Goal: Communication & Community: Share content

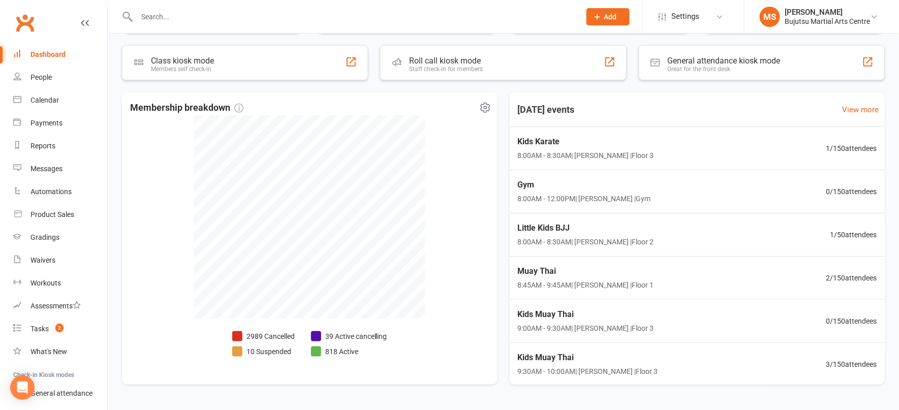
scroll to position [319, 0]
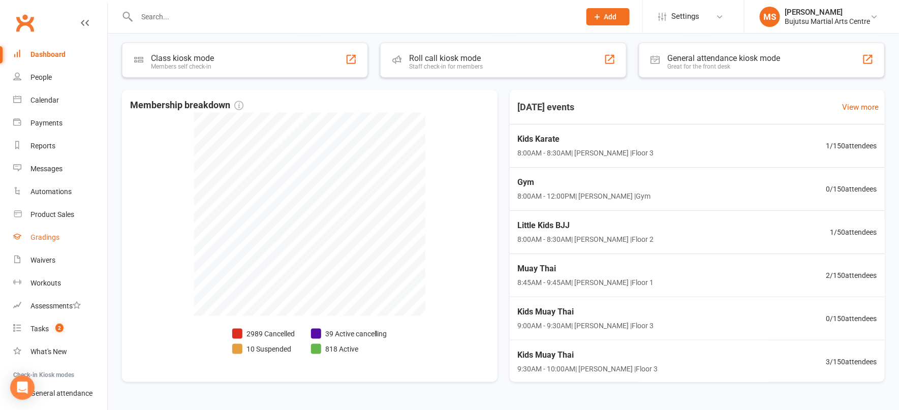
click at [53, 236] on div "Gradings" at bounding box center [44, 237] width 29 height 8
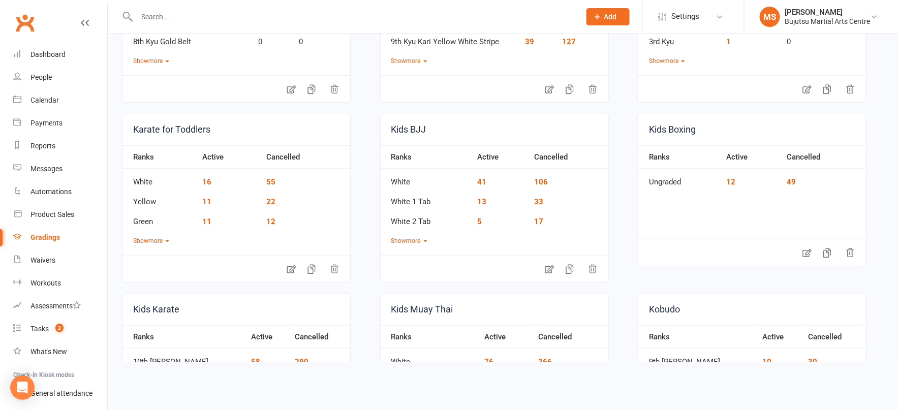
scroll to position [379, 0]
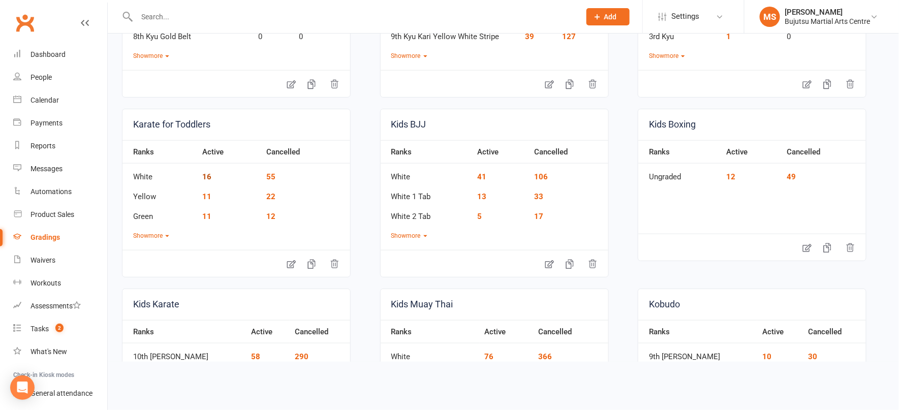
click at [206, 175] on link "16" at bounding box center [206, 176] width 9 height 9
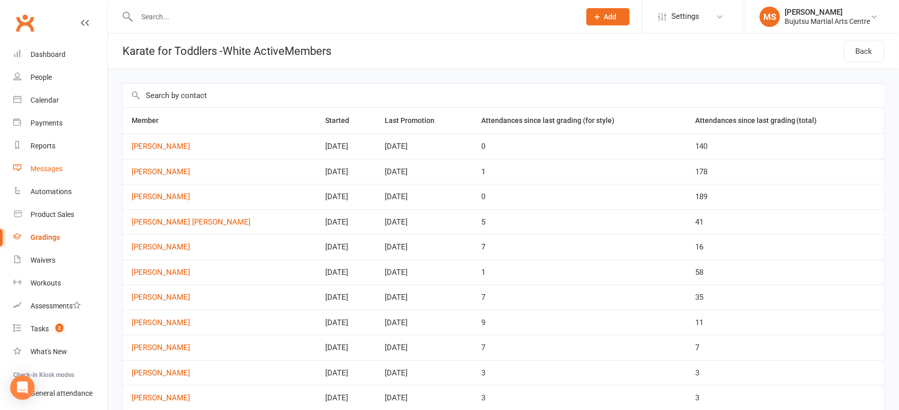
click at [49, 167] on div "Messages" at bounding box center [46, 169] width 32 height 8
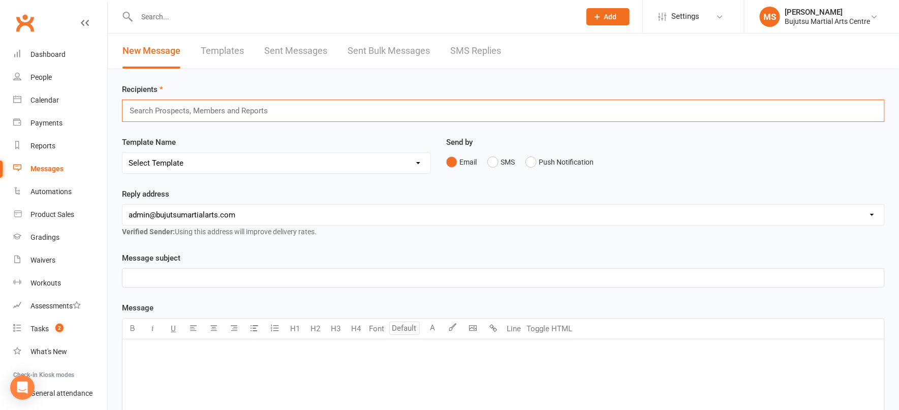
click at [212, 107] on input "text" at bounding box center [203, 110] width 149 height 13
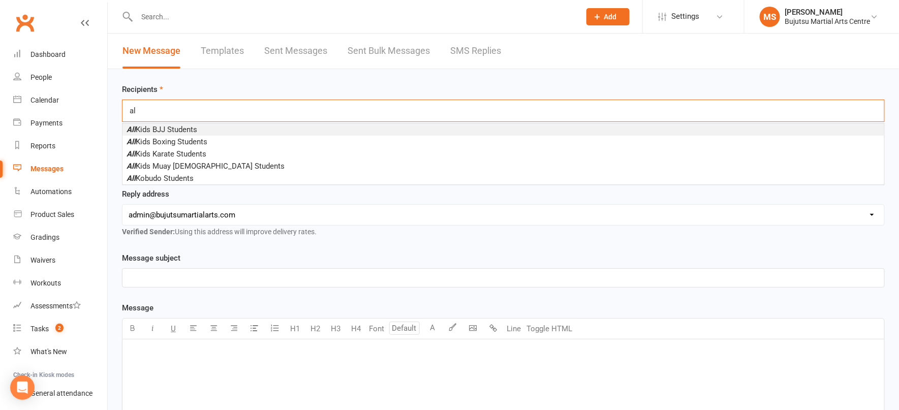
type input "a"
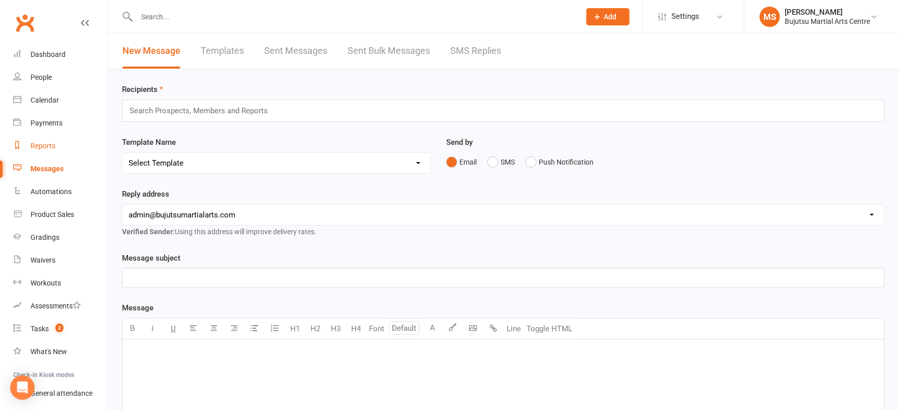
click at [54, 144] on div "Reports" at bounding box center [42, 146] width 25 height 8
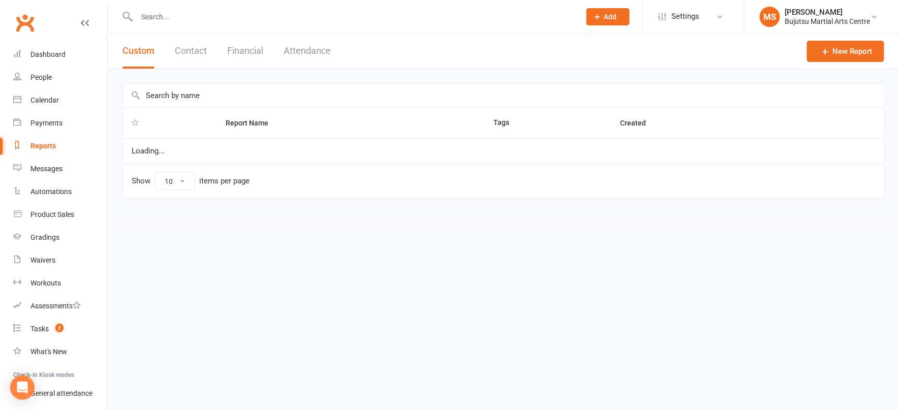
select select "100"
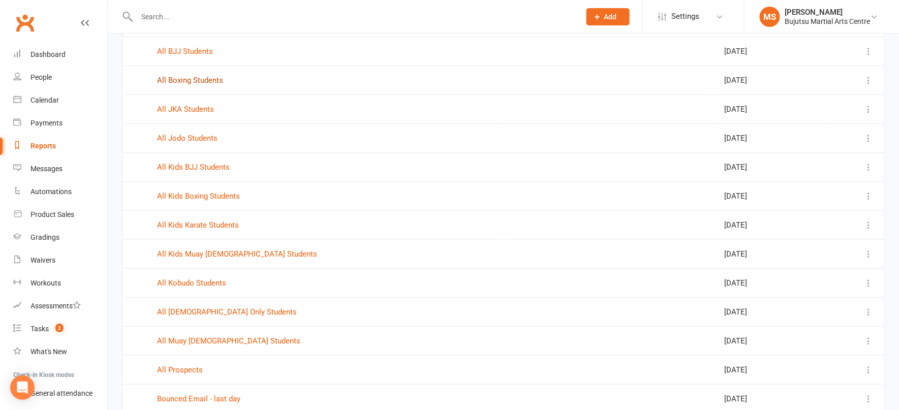
scroll to position [193, 0]
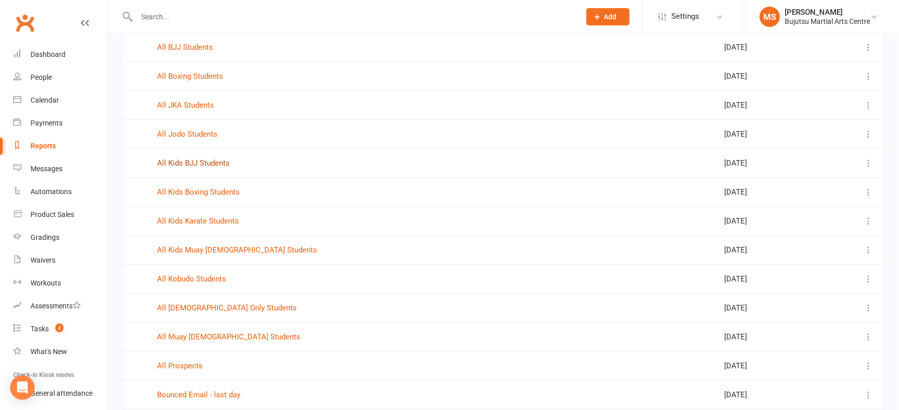
click at [201, 159] on link "All Kids BJJ Students" at bounding box center [193, 163] width 73 height 9
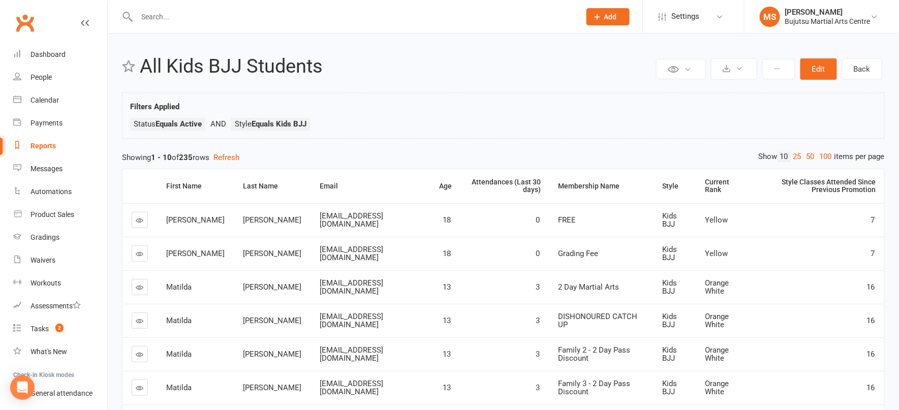
select select "100"
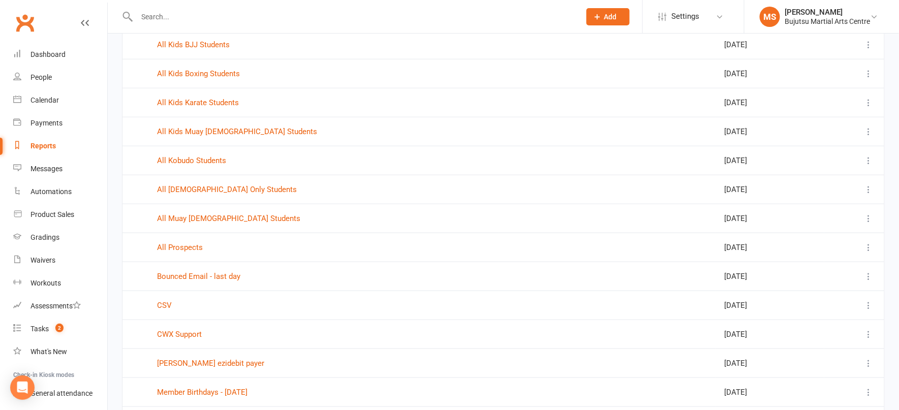
scroll to position [315, 0]
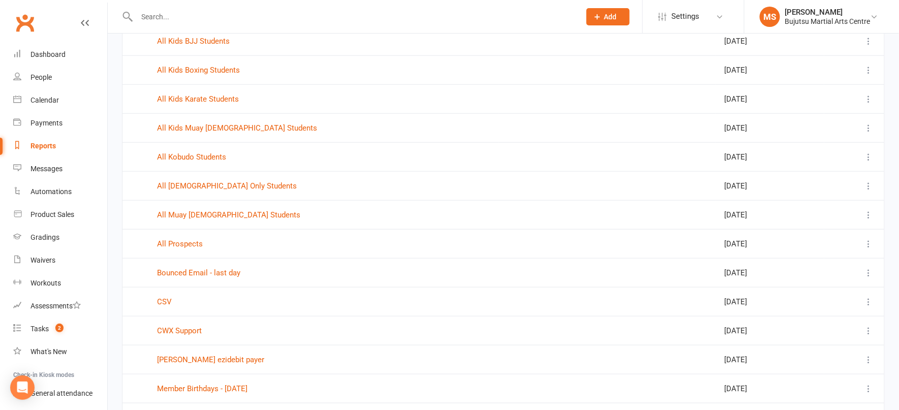
click at [869, 68] on icon at bounding box center [869, 70] width 10 height 10
click at [473, 97] on td "All Kids Karate Students" at bounding box center [323, 98] width 351 height 29
click at [870, 100] on icon at bounding box center [869, 99] width 10 height 10
click at [806, 136] on link "Edit" at bounding box center [824, 138] width 101 height 20
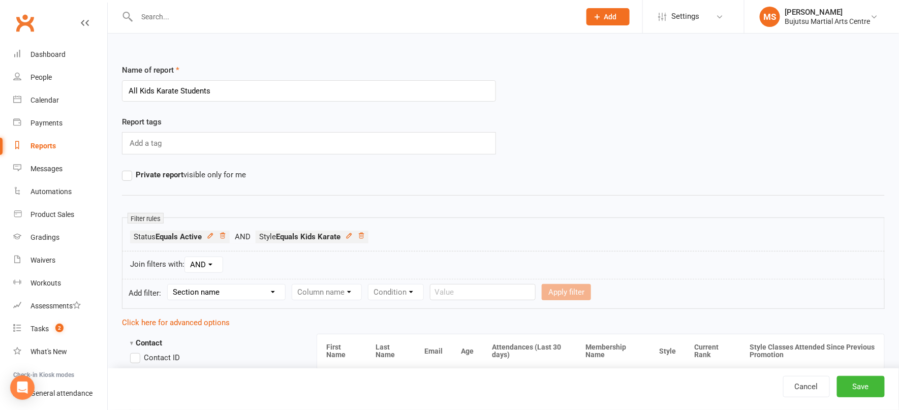
click at [24, 22] on link "Clubworx" at bounding box center [24, 22] width 25 height 25
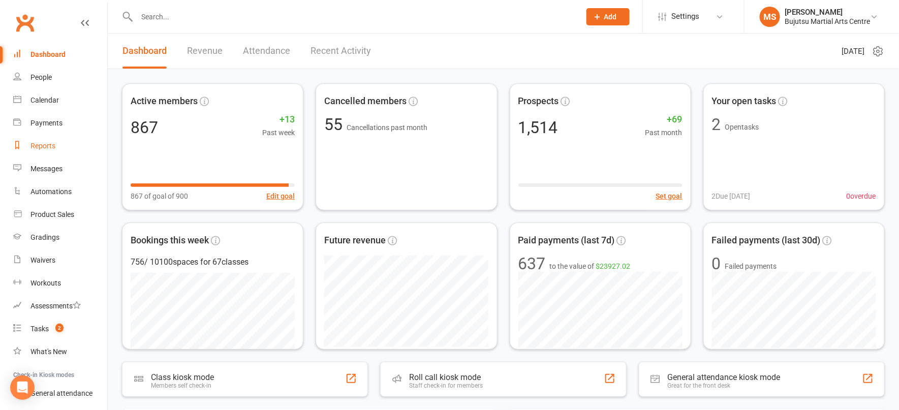
click at [42, 144] on div "Reports" at bounding box center [42, 146] width 25 height 8
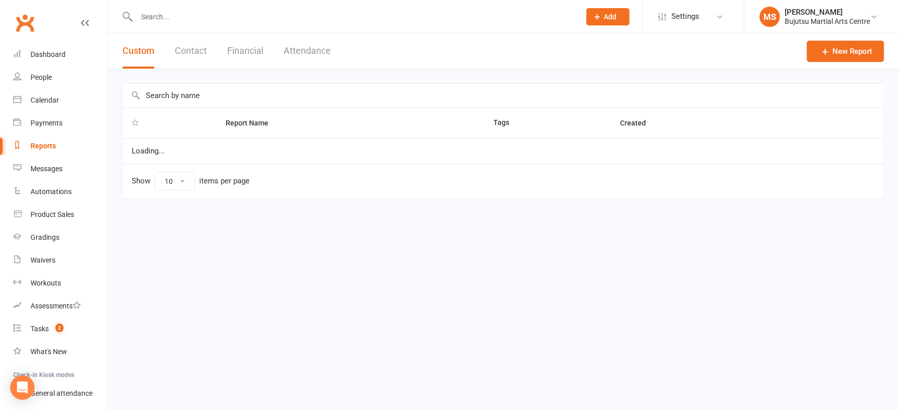
select select "100"
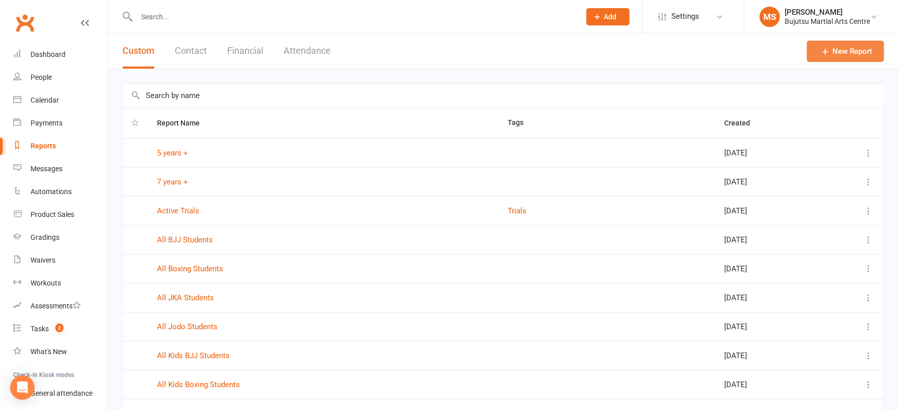
click at [841, 55] on link "New Report" at bounding box center [845, 51] width 77 height 21
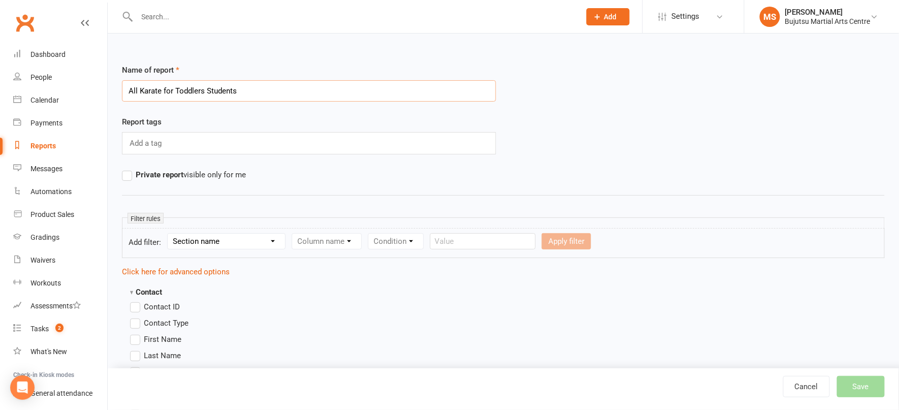
type input "All Karate for Toddlers Students"
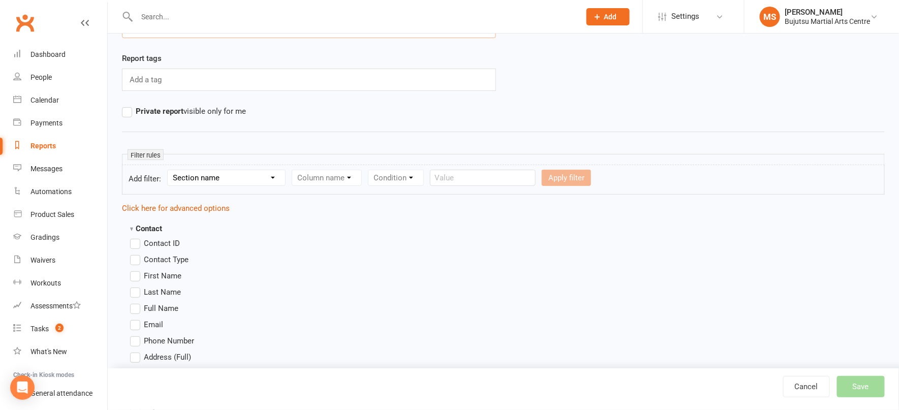
scroll to position [64, 0]
click at [268, 179] on select "Section name Contact Attendance Aggregate Payment Booking Waitlist Attendees Ca…" at bounding box center [226, 177] width 117 height 15
click at [264, 179] on select "Section name Contact Attendance Aggregate Payment Booking Waitlist Attendees Ca…" at bounding box center [226, 177] width 117 height 15
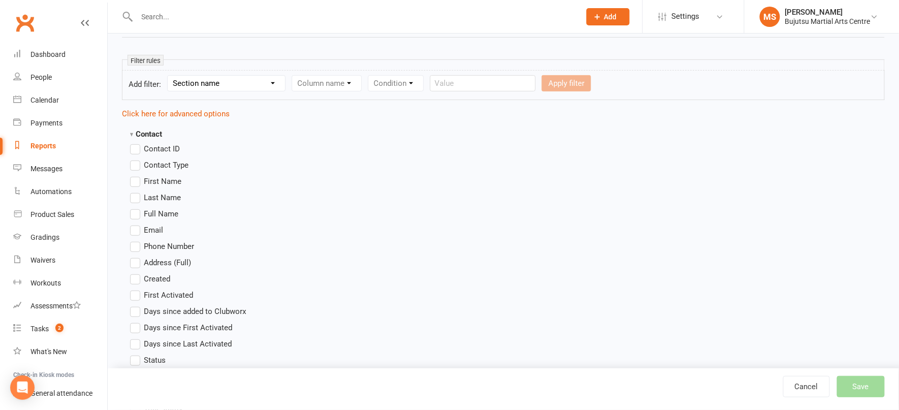
scroll to position [160, 0]
click at [137, 177] on label "First Name" at bounding box center [155, 180] width 51 height 12
click at [137, 174] on input "First Name" at bounding box center [133, 174] width 7 height 0
click at [137, 196] on label "Last Name" at bounding box center [155, 196] width 51 height 12
click at [137, 191] on input "Last Name" at bounding box center [133, 191] width 7 height 0
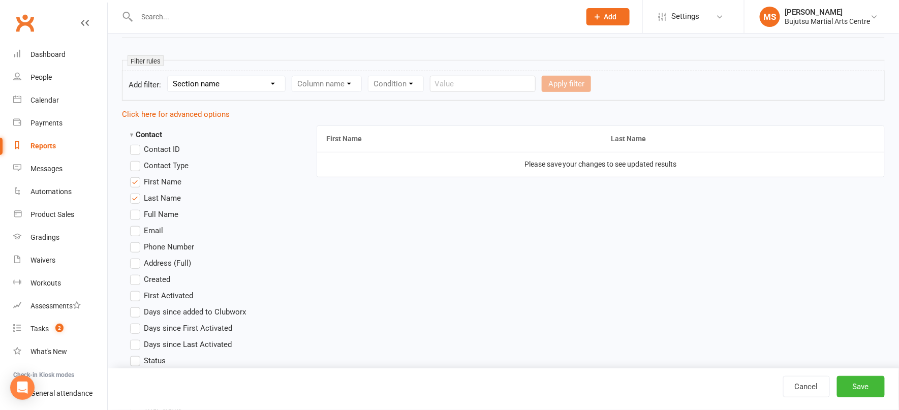
scroll to position [155, 0]
click at [138, 231] on label "Email" at bounding box center [146, 233] width 33 height 12
click at [137, 227] on input "Email" at bounding box center [133, 227] width 7 height 0
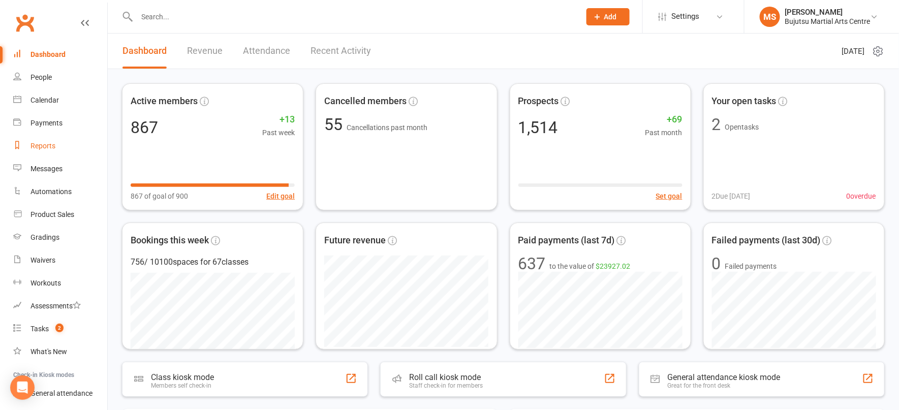
click at [50, 152] on link "Reports" at bounding box center [60, 146] width 94 height 23
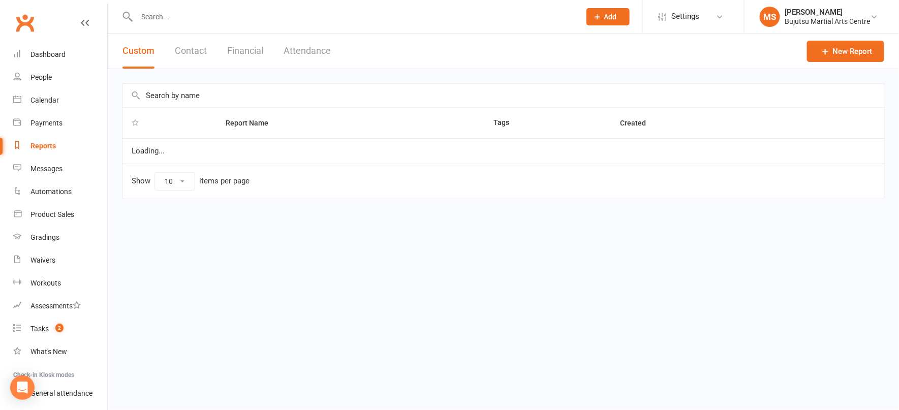
select select "100"
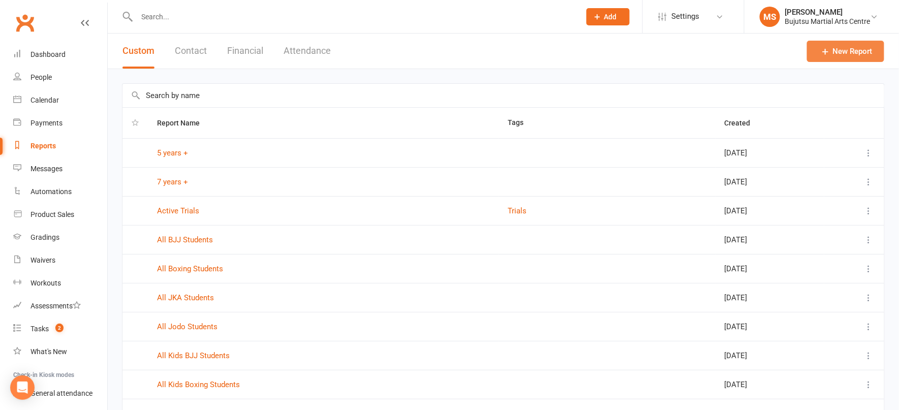
click at [829, 55] on icon at bounding box center [826, 51] width 10 height 10
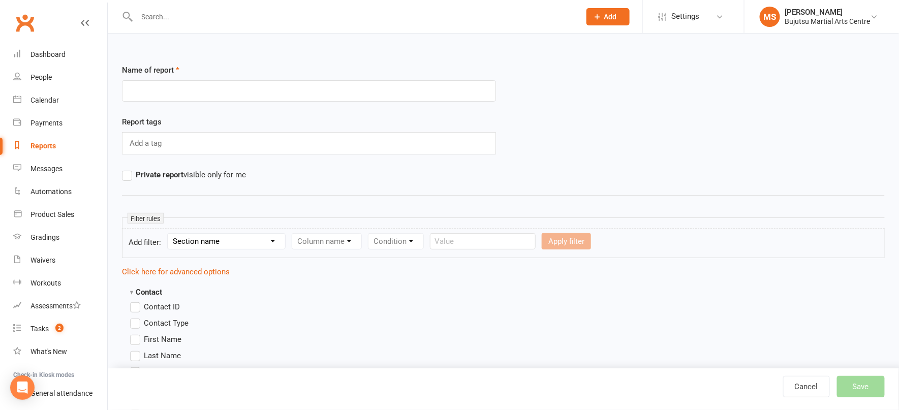
click at [346, 88] on input "text" at bounding box center [309, 90] width 374 height 21
type input "All Karate for Toddlers Students"
click at [258, 246] on select "Section name Contact Attendance Aggregate Payment Booking Waitlist Attendees Ca…" at bounding box center [226, 241] width 117 height 15
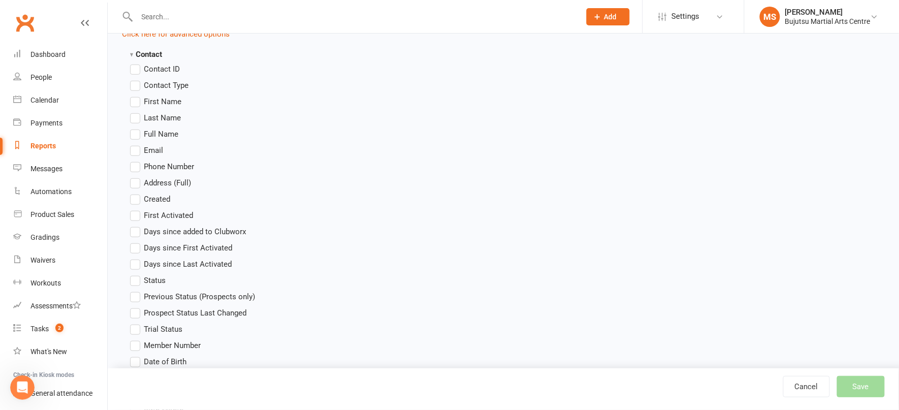
scroll to position [239, 0]
drag, startPoint x: 136, startPoint y: 115, endPoint x: 136, endPoint y: 108, distance: 7.6
click at [136, 115] on label "Last Name" at bounding box center [155, 117] width 51 height 12
click at [136, 111] on input "Last Name" at bounding box center [133, 111] width 7 height 0
click at [137, 99] on label "First Name" at bounding box center [155, 101] width 51 height 12
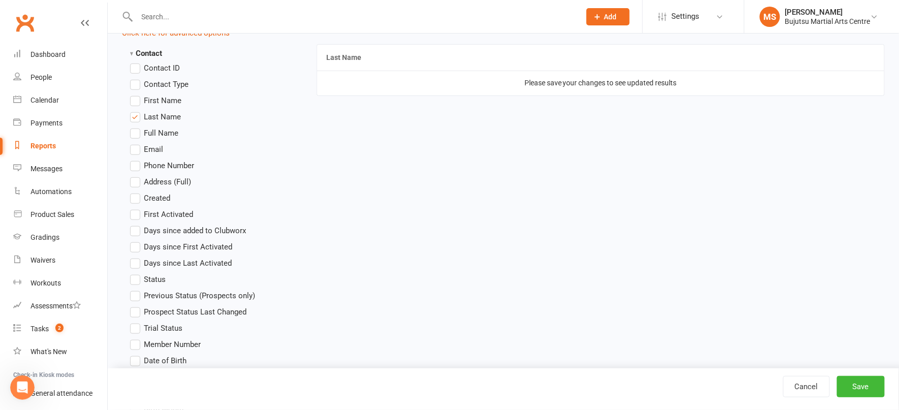
click at [137, 95] on input "First Name" at bounding box center [133, 95] width 7 height 0
click at [137, 150] on label "Email" at bounding box center [146, 149] width 33 height 12
click at [137, 143] on input "Email" at bounding box center [133, 143] width 7 height 0
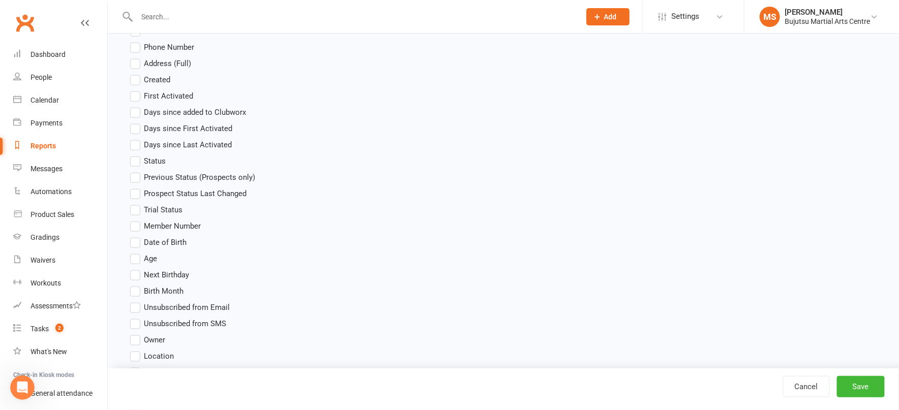
scroll to position [358, 0]
click at [137, 261] on label "Age" at bounding box center [143, 258] width 27 height 12
click at [137, 252] on input "Age" at bounding box center [133, 252] width 7 height 0
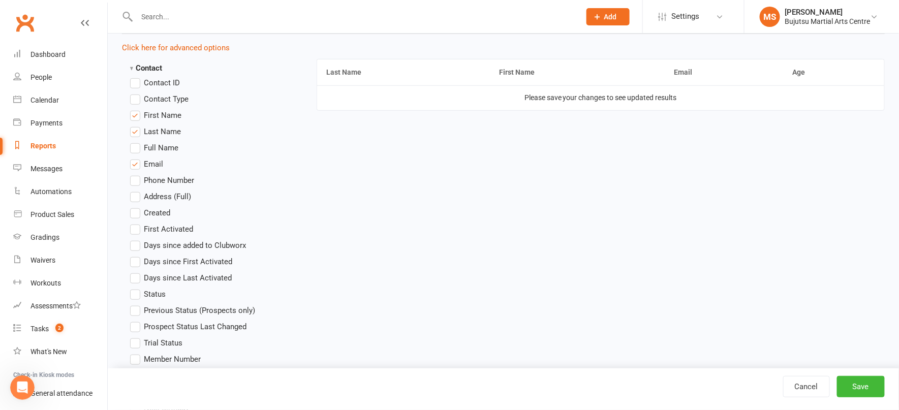
scroll to position [0, 0]
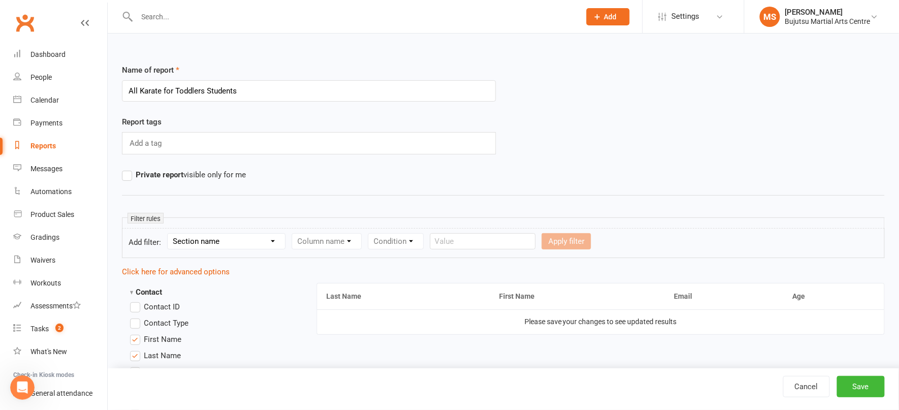
click at [238, 241] on select "Section name Contact Attendance Aggregate Payment Booking Waitlist Attendees Ca…" at bounding box center [226, 241] width 117 height 15
select select "0"
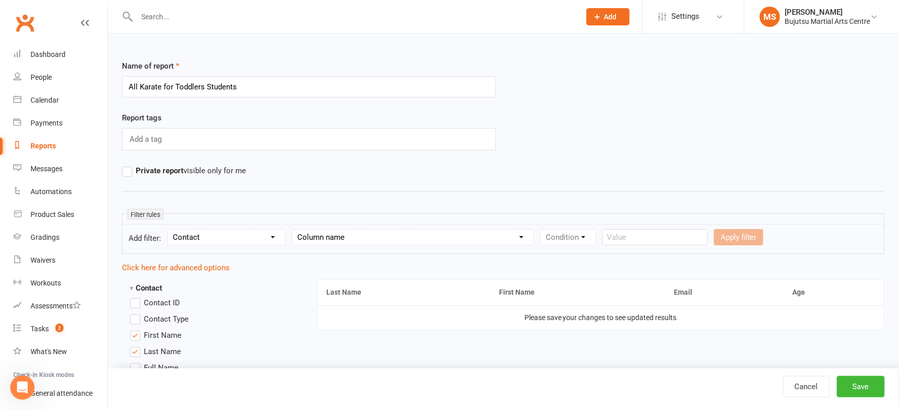
click at [359, 242] on select "Column name Contact Type First Name Last Name Full Name Email Phone Number Addr…" at bounding box center [412, 237] width 241 height 15
click at [349, 236] on select "Column name Contact Type First Name Last Name Full Name Email Phone Number Addr…" at bounding box center [412, 236] width 241 height 15
click at [340, 237] on select "Column name Contact Type First Name Last Name Full Name Email Phone Number Addr…" at bounding box center [412, 236] width 241 height 15
select select "12"
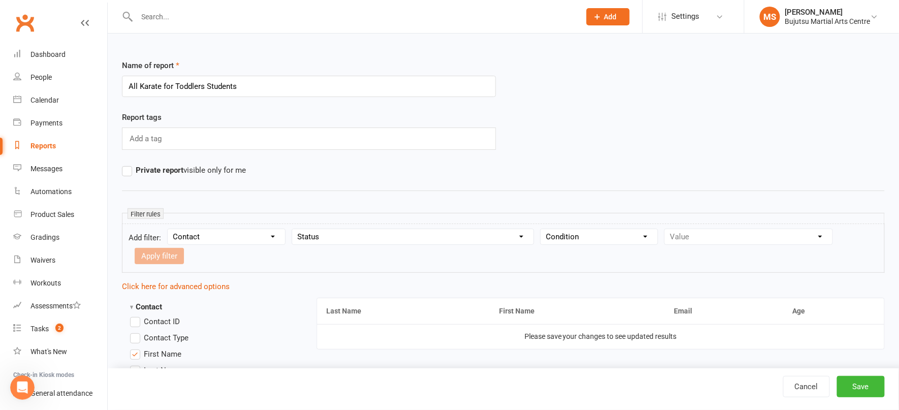
click at [578, 236] on select "Condition Equals Does not equal Contains Does not contain Is blank or does not …" at bounding box center [599, 236] width 117 height 15
select select "0"
click at [691, 236] on select "Value Prospect: Initial Inquiry Prospect: Information Package Sent Prospect: Fr…" at bounding box center [749, 236] width 168 height 15
select select "11"
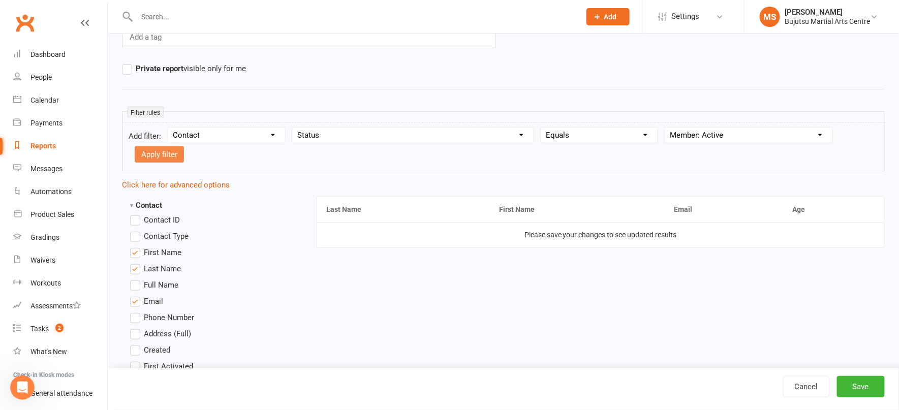
scroll to position [104, 0]
click at [172, 152] on button "Apply filter" at bounding box center [159, 156] width 49 height 16
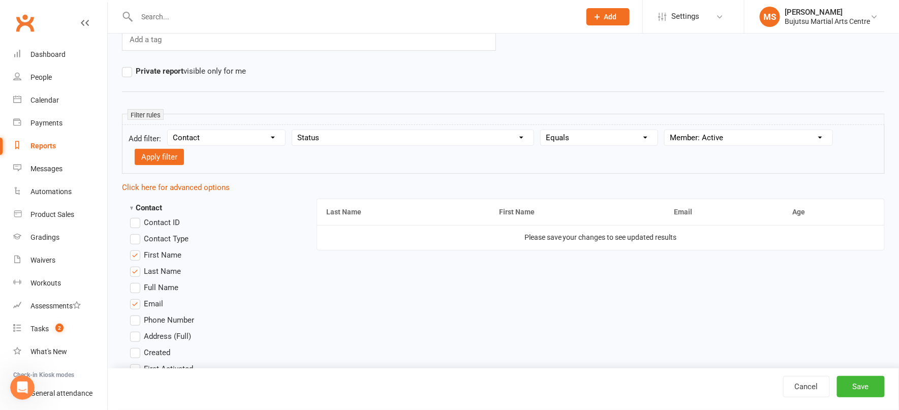
select select
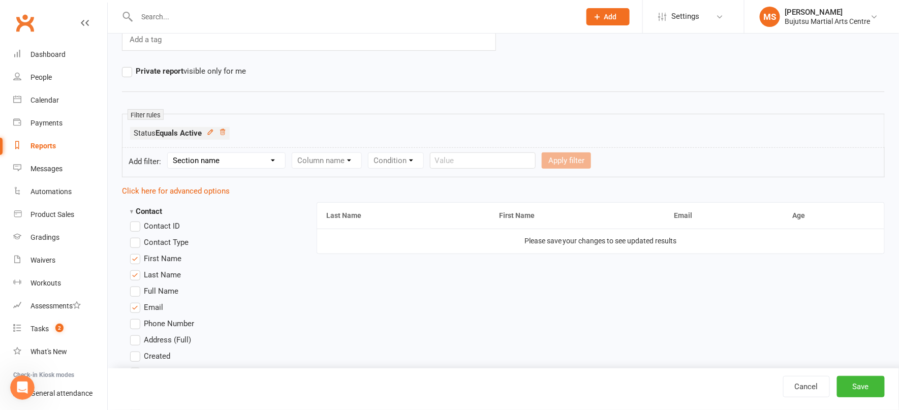
click at [222, 164] on select "Section name Contact Attendance Aggregate Payment Booking Waitlist Attendees Ca…" at bounding box center [226, 160] width 117 height 15
select select "13"
click at [399, 163] on select "Column name Style Current Rank Current Rank Position Next Rank Belt Size Active…" at bounding box center [395, 160] width 207 height 15
click at [389, 165] on select "Column name Style Current Rank Current Rank Position Next Rank Belt Size Active…" at bounding box center [395, 160] width 207 height 15
select select "0"
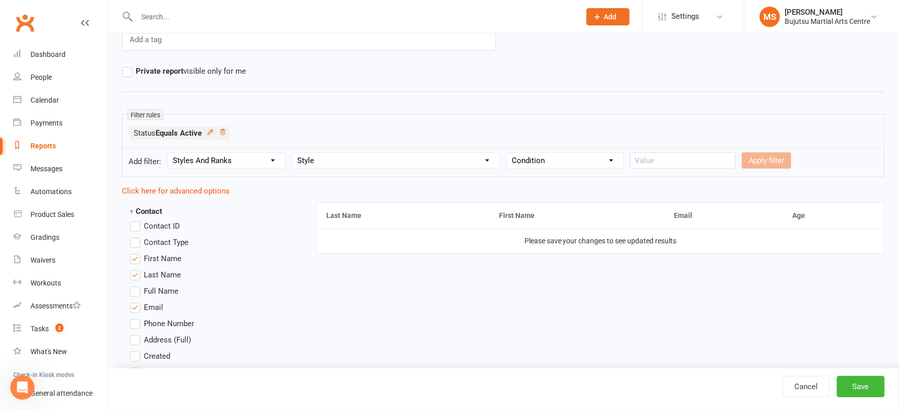
click at [519, 160] on select "Condition Equals Does not equal Contains Does not contain Is blank or does not …" at bounding box center [565, 160] width 117 height 15
select select "0"
click at [685, 161] on input "text" at bounding box center [683, 160] width 106 height 16
type input "Karate for Toddlers"
click at [758, 161] on button "Apply filter" at bounding box center [766, 160] width 49 height 16
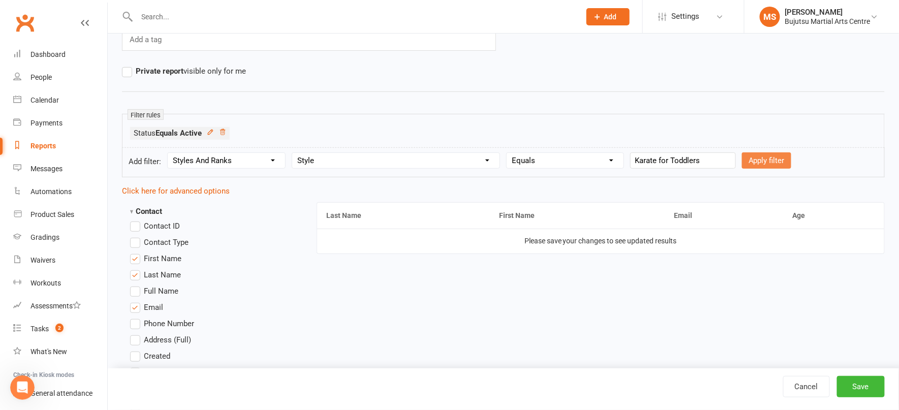
select select
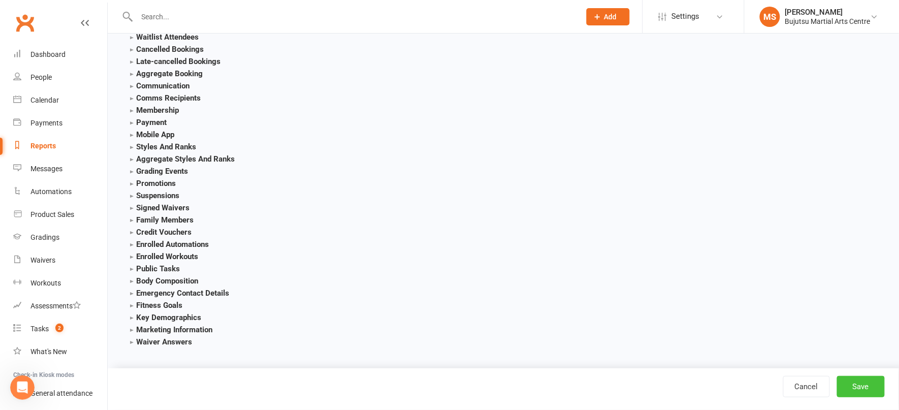
scroll to position [1102, 0]
click at [865, 385] on button "Save" at bounding box center [861, 386] width 48 height 21
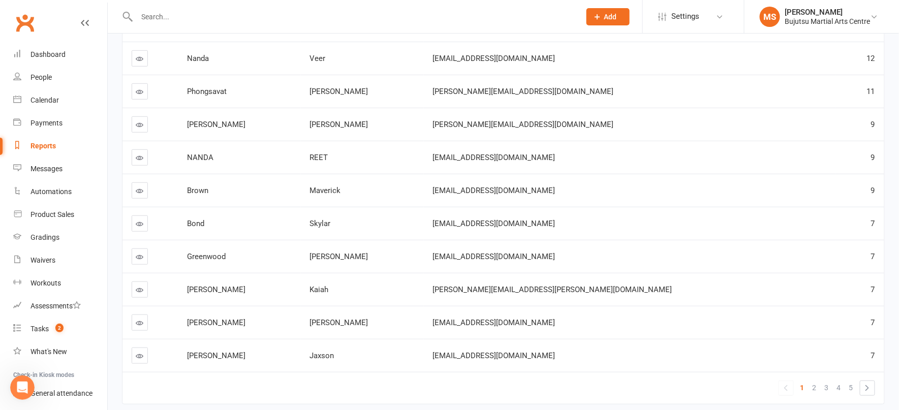
scroll to position [194, 0]
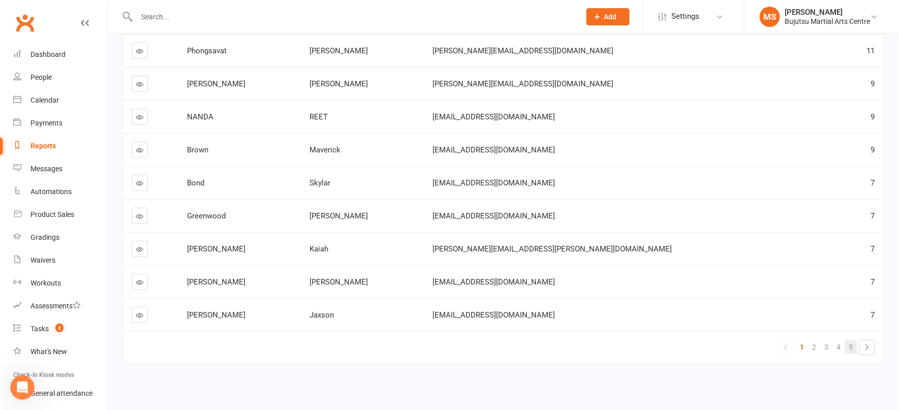
click at [855, 345] on link "5" at bounding box center [851, 347] width 12 height 14
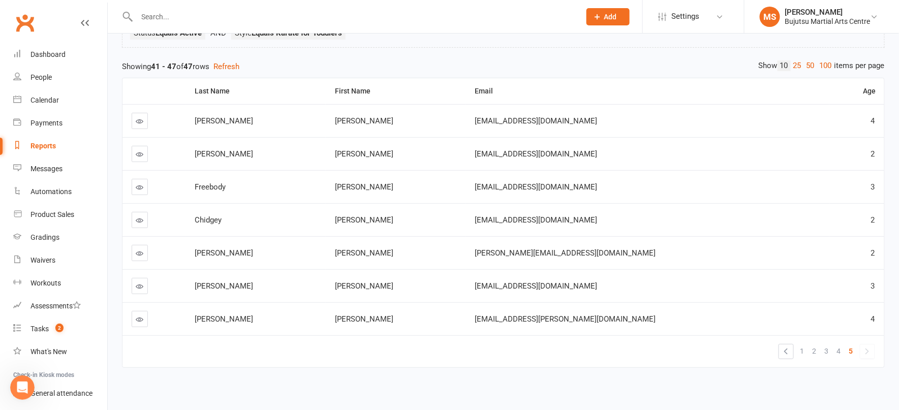
scroll to position [96, 0]
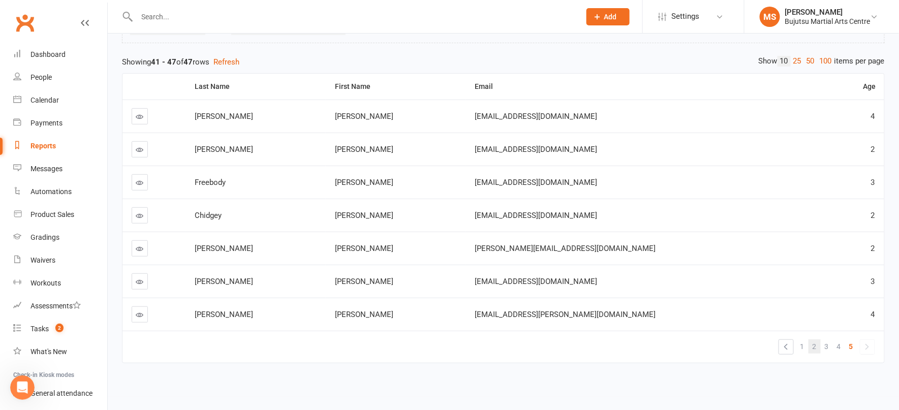
click at [819, 346] on link "2" at bounding box center [814, 346] width 12 height 14
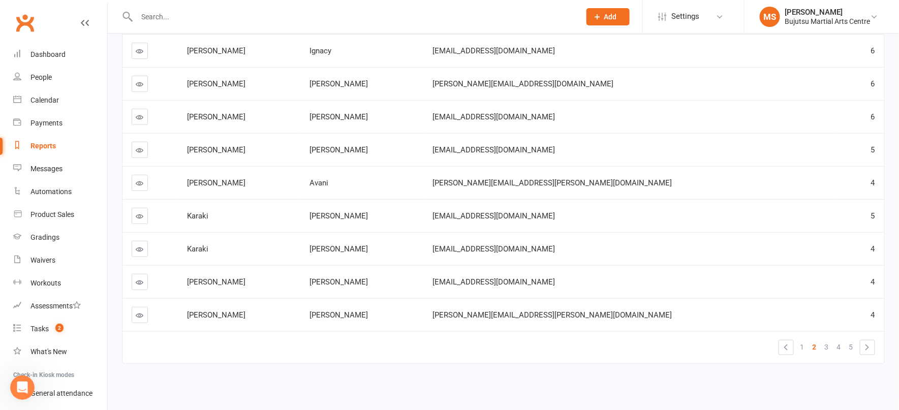
scroll to position [0, 0]
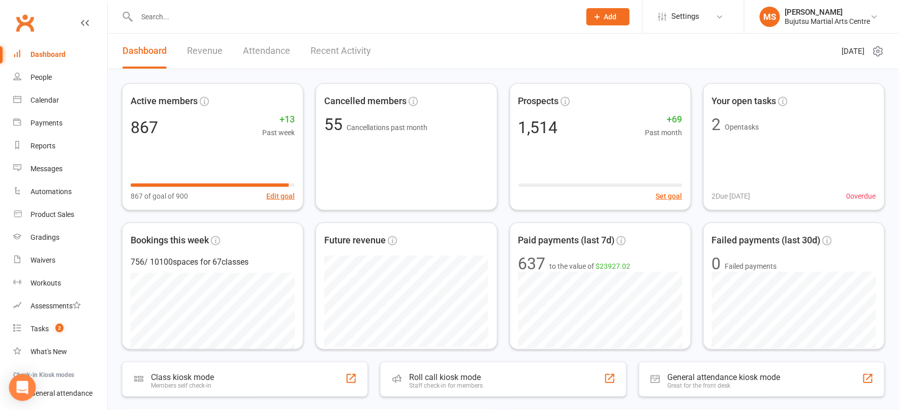
click at [18, 388] on icon "Open Intercom Messenger" at bounding box center [22, 387] width 12 height 13
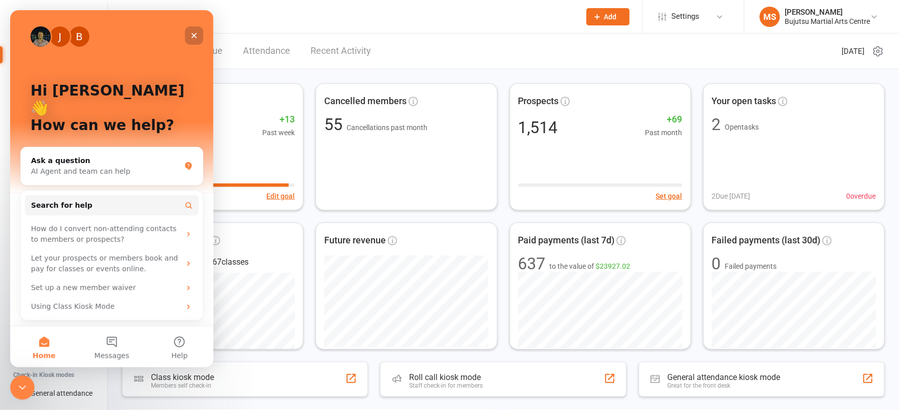
click at [193, 35] on icon "Close" at bounding box center [195, 36] width 6 height 6
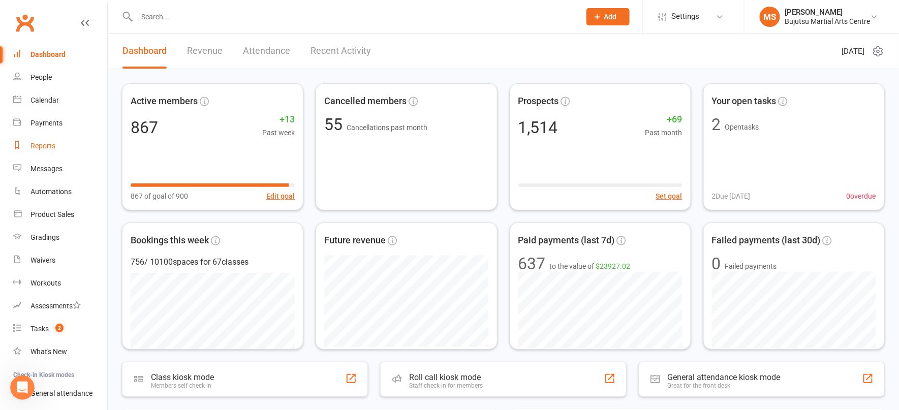
click at [45, 146] on div "Reports" at bounding box center [42, 146] width 25 height 8
select select "100"
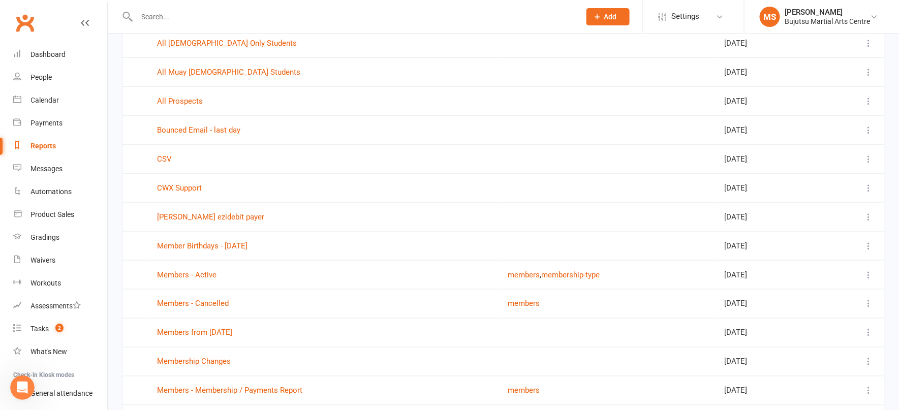
scroll to position [458, 0]
click at [178, 98] on link "All Prospects" at bounding box center [180, 100] width 46 height 9
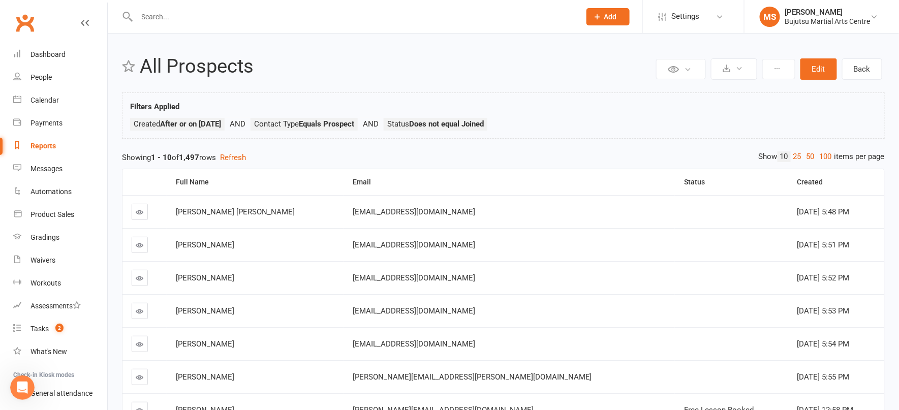
select select "100"
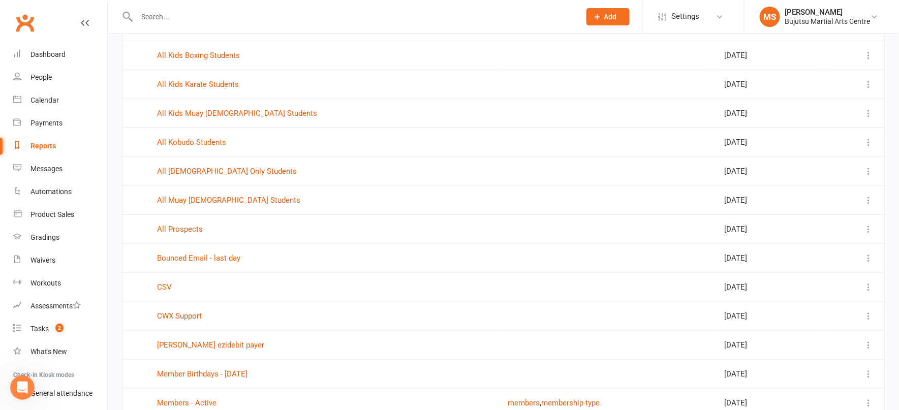
scroll to position [331, 0]
click at [869, 224] on icon at bounding box center [869, 228] width 10 height 10
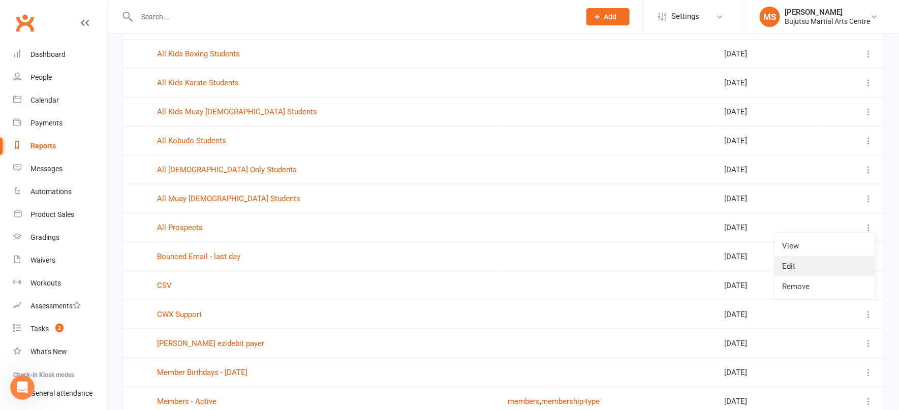
scroll to position [332, 0]
click at [820, 267] on link "Edit" at bounding box center [824, 265] width 101 height 20
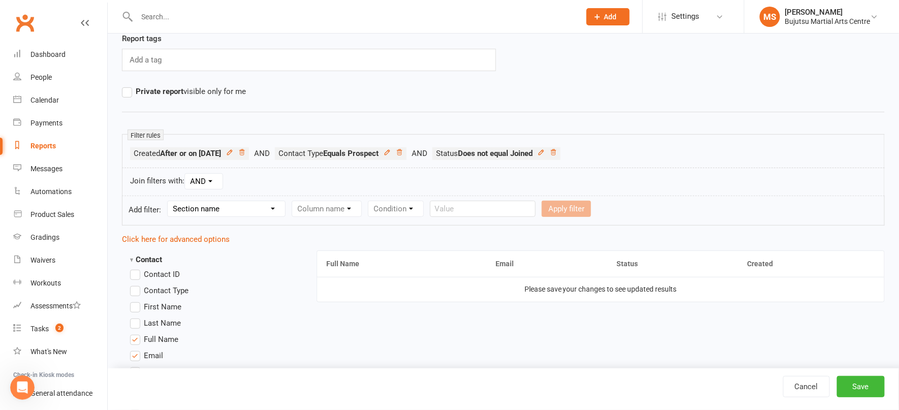
scroll to position [84, 0]
click at [51, 53] on div "Dashboard" at bounding box center [47, 54] width 35 height 8
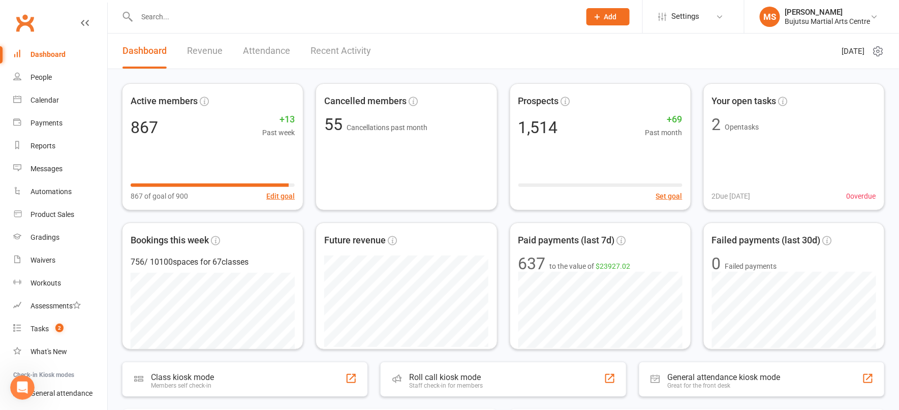
click at [21, 383] on icon "Open Intercom Messenger" at bounding box center [22, 387] width 17 height 17
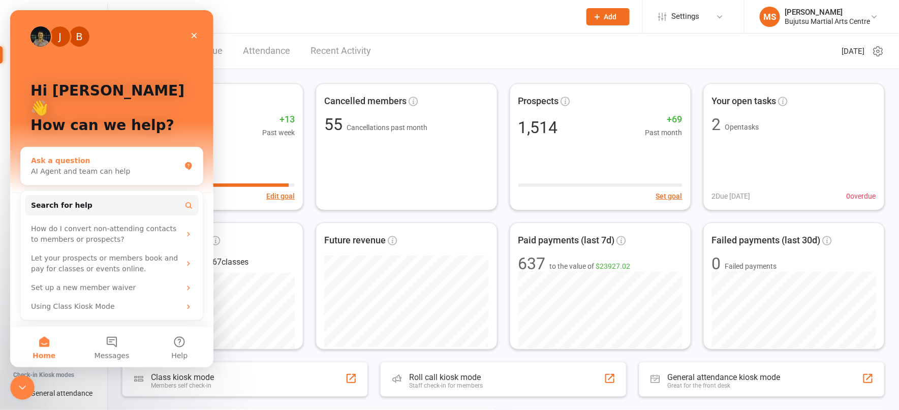
click at [94, 161] on div "Ask a question AI Agent and team can help" at bounding box center [112, 166] width 182 height 38
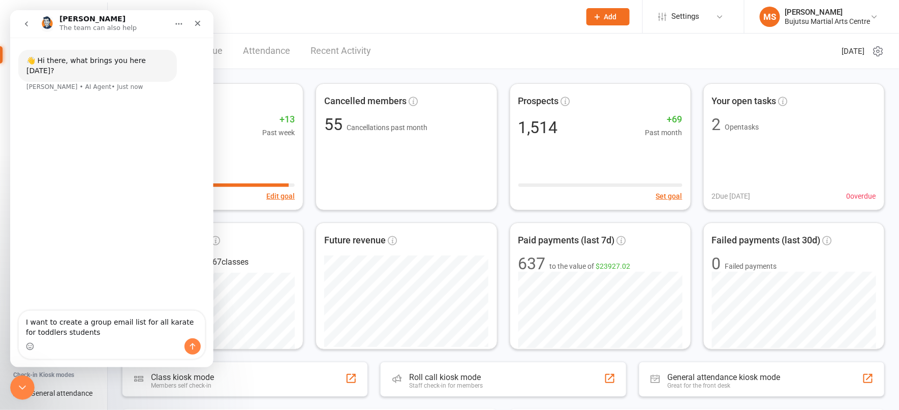
type textarea "I want to create a group email list for all karate for toddlers students"
click at [195, 346] on icon "Send a message…" at bounding box center [193, 346] width 8 height 8
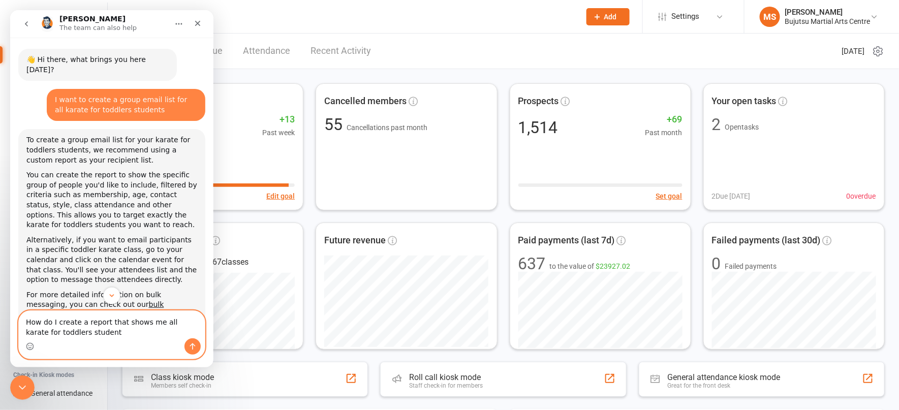
type textarea "How do I create a report that shows me all karate for toddlers students"
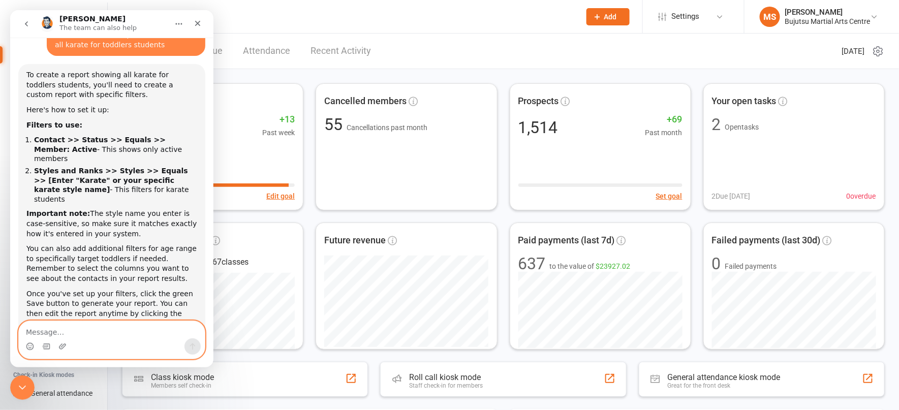
scroll to position [334, 0]
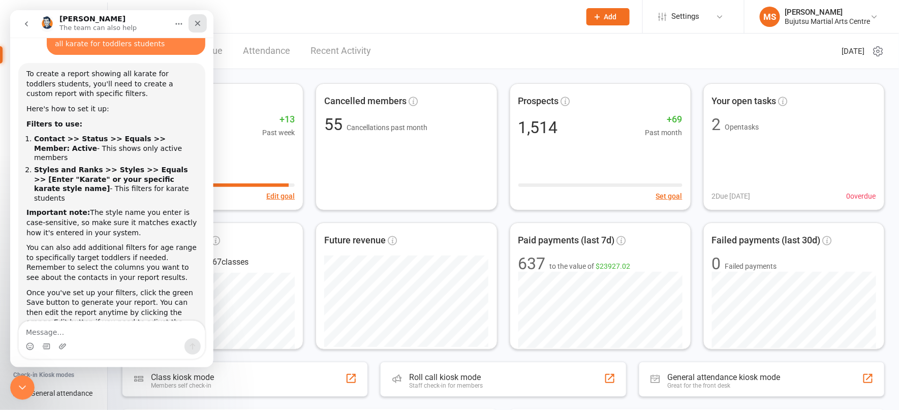
click at [199, 21] on icon "Close" at bounding box center [198, 24] width 6 height 6
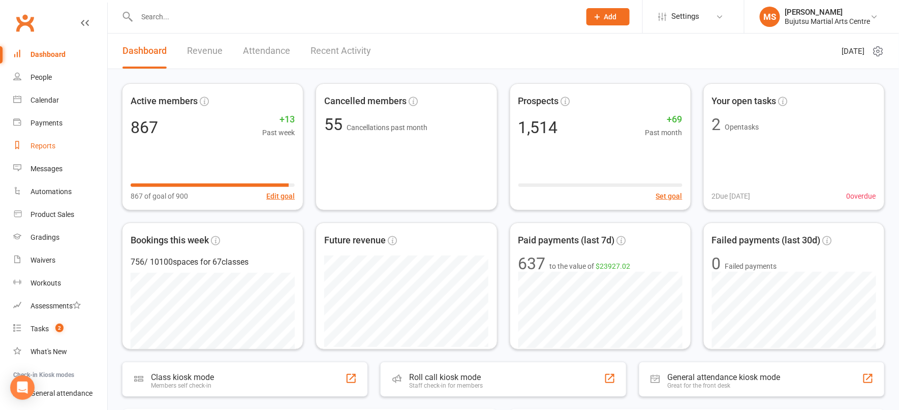
click at [39, 146] on div "Reports" at bounding box center [42, 146] width 25 height 8
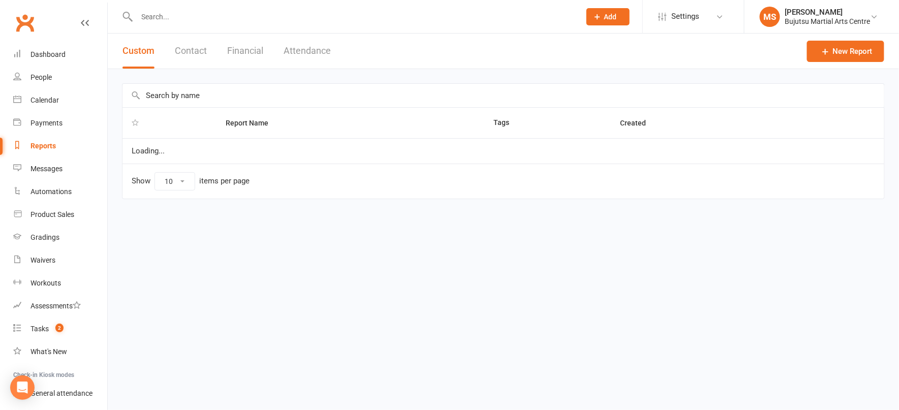
select select "100"
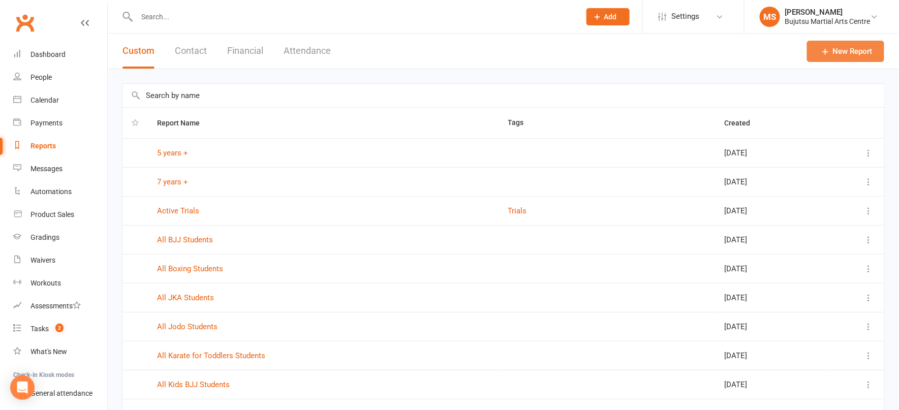
click at [841, 51] on link "New Report" at bounding box center [845, 51] width 77 height 21
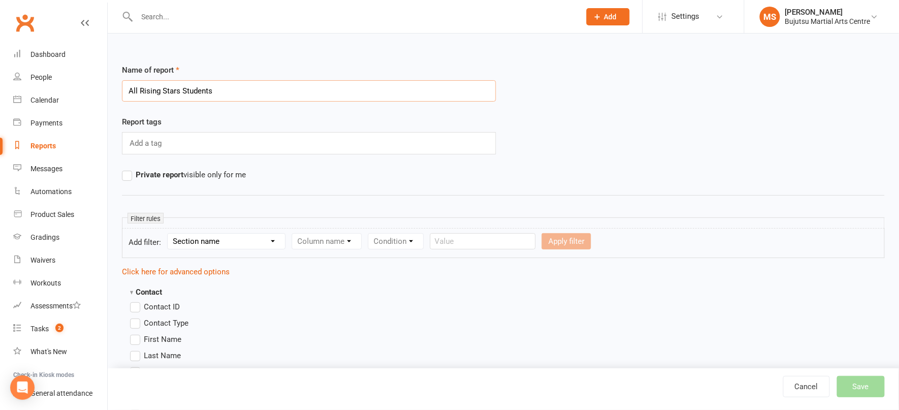
type input "All Rising Stars Students"
click at [239, 248] on div "Section name Contact Attendance Aggregate Payment Booking Waitlist Attendees Ca…" at bounding box center [226, 241] width 118 height 16
click at [214, 241] on select "Section name Contact Attendance Aggregate Payment Booking Waitlist Attendees Ca…" at bounding box center [226, 241] width 117 height 15
select select "0"
click at [323, 240] on select "Column name Contact Type First Name Last Name Full Name Email Phone Number Addr…" at bounding box center [412, 241] width 241 height 15
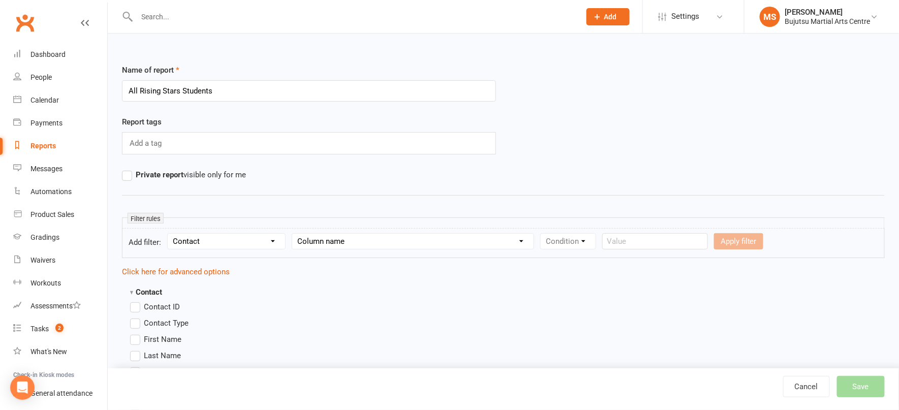
select select "12"
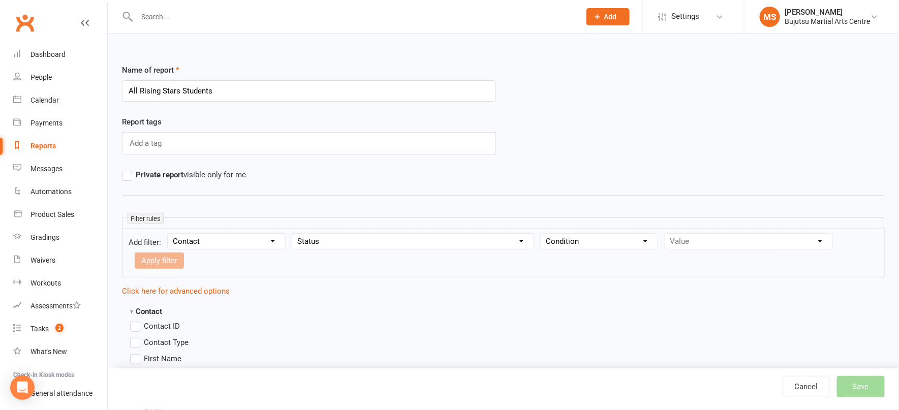
click at [579, 234] on select "Condition Equals Does not equal Contains Does not contain Is blank or does not …" at bounding box center [599, 241] width 117 height 15
select select "0"
click at [696, 240] on select "Value Prospect: Initial Inquiry Prospect: Information Package Sent Prospect: Fr…" at bounding box center [749, 241] width 168 height 15
select select "11"
click at [174, 259] on button "Apply filter" at bounding box center [159, 261] width 49 height 16
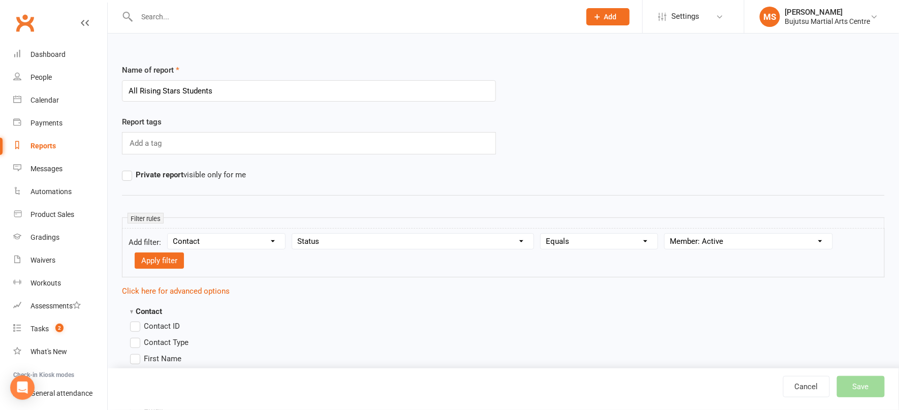
select select
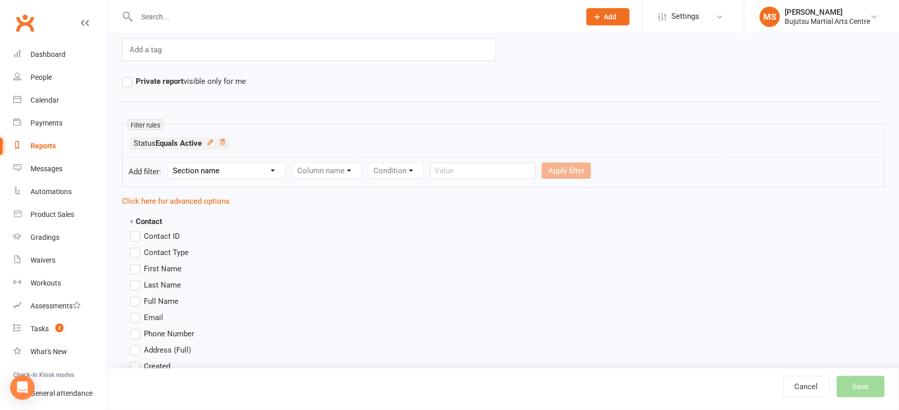
scroll to position [92, 0]
click at [224, 172] on select "Section name Contact Attendance Aggregate Payment Booking Waitlist Attendees Ca…" at bounding box center [226, 172] width 117 height 15
select select "13"
click at [326, 173] on select "Column name Style Current Rank Current Rank Position Next Rank Belt Size Active…" at bounding box center [395, 172] width 207 height 15
select select "0"
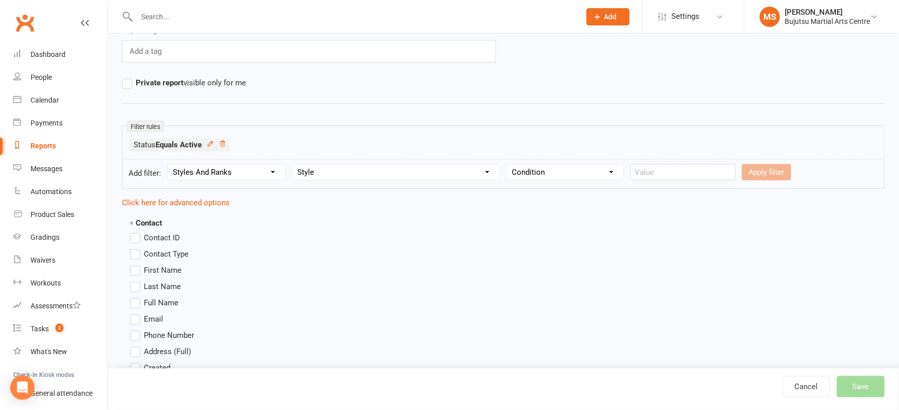
click at [548, 170] on select "Condition Equals Does not equal Contains Does not contain Is blank or does not …" at bounding box center [565, 172] width 117 height 15
select select "0"
click at [660, 173] on input "text" at bounding box center [683, 172] width 106 height 16
type input "Rising Stars"
click at [751, 173] on button "Apply filter" at bounding box center [766, 172] width 49 height 16
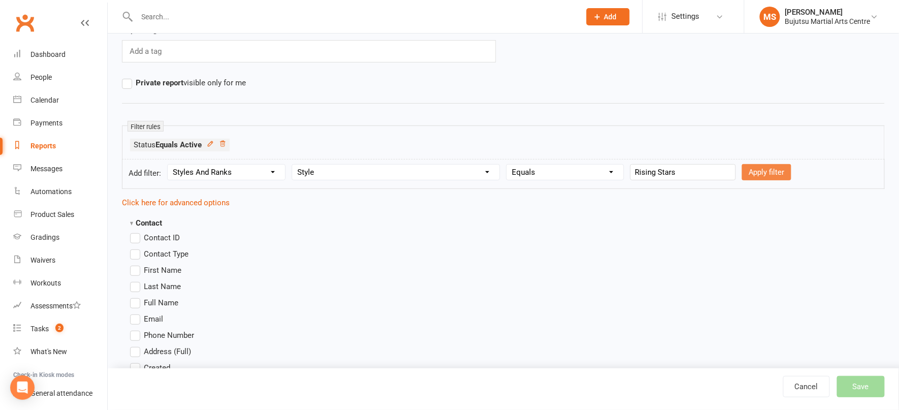
select select
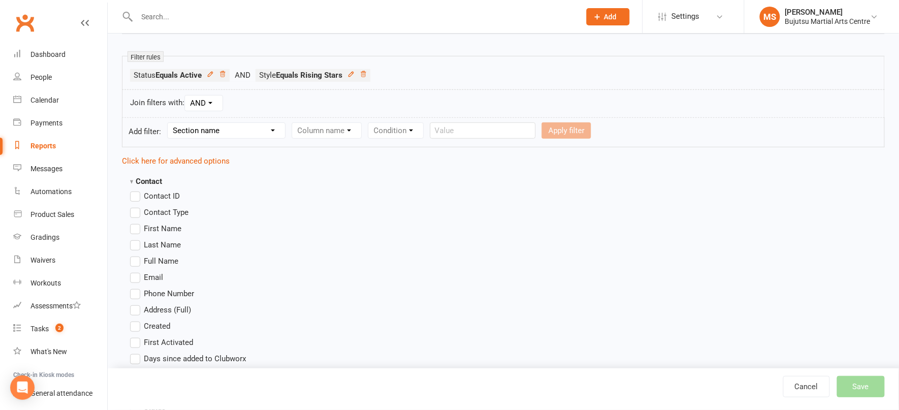
scroll to position [163, 0]
click at [136, 243] on label "Last Name" at bounding box center [155, 244] width 51 height 12
click at [136, 238] on input "Last Name" at bounding box center [133, 238] width 7 height 0
click at [136, 225] on label "First Name" at bounding box center [155, 228] width 51 height 12
click at [136, 222] on input "First Name" at bounding box center [133, 222] width 7 height 0
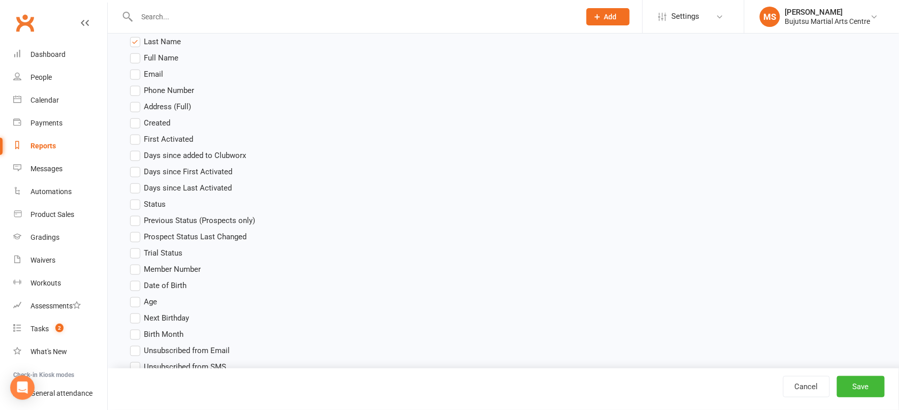
scroll to position [366, 0]
click at [133, 302] on label "Age" at bounding box center [143, 300] width 27 height 12
click at [133, 294] on input "Age" at bounding box center [133, 294] width 7 height 0
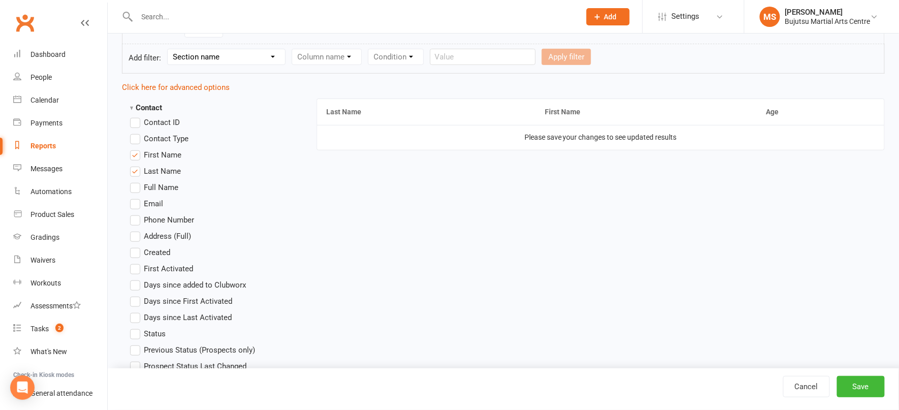
scroll to position [241, 0]
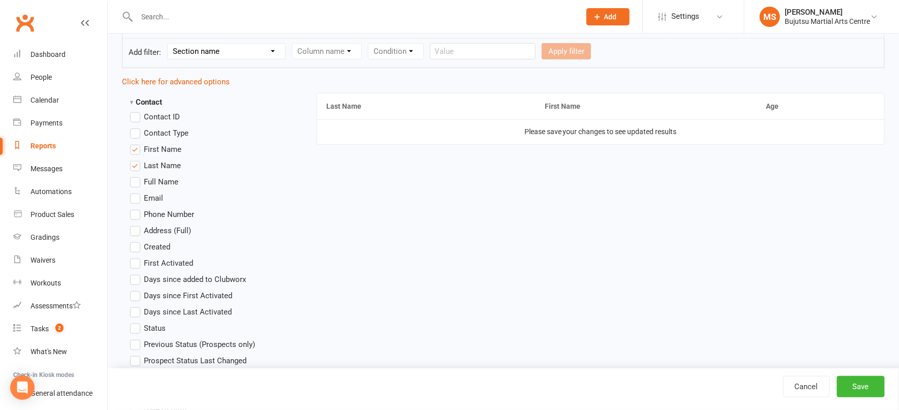
click at [136, 196] on label "Email" at bounding box center [146, 198] width 33 height 12
click at [136, 192] on input "Email" at bounding box center [133, 192] width 7 height 0
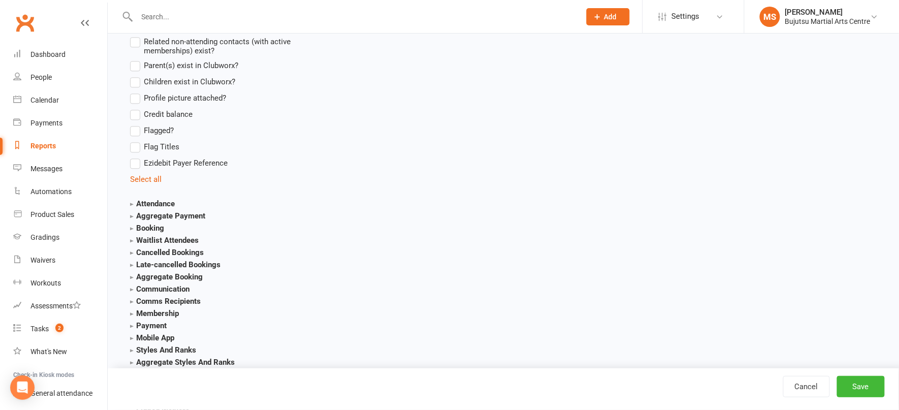
scroll to position [904, 0]
click at [852, 383] on button "Save" at bounding box center [861, 386] width 48 height 21
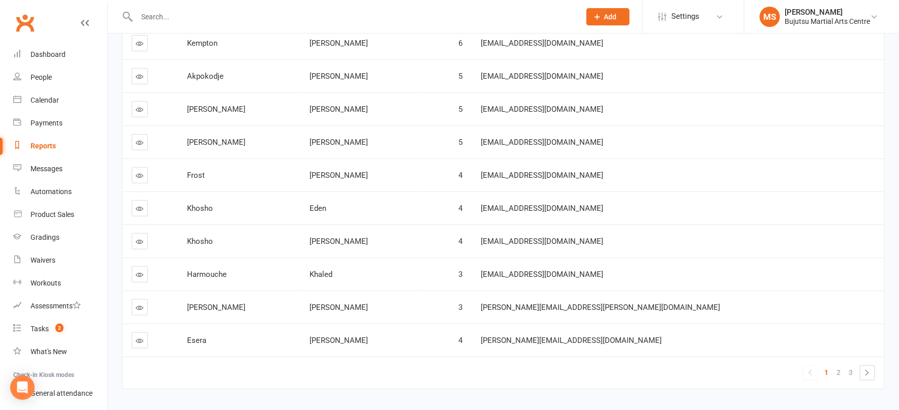
scroll to position [170, 0]
click at [840, 369] on span "2" at bounding box center [839, 371] width 4 height 14
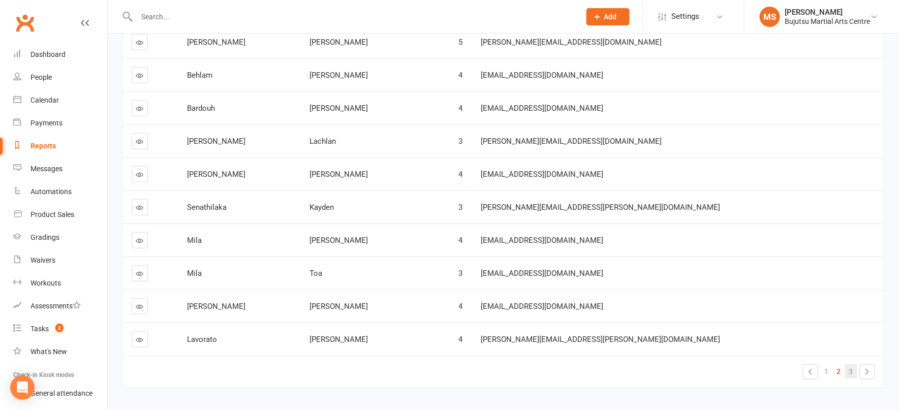
click at [855, 370] on link "3" at bounding box center [851, 371] width 12 height 14
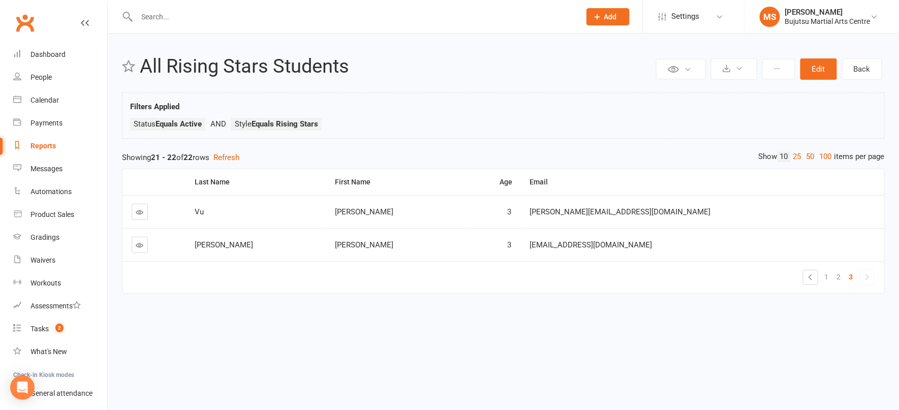
scroll to position [0, 0]
click at [221, 17] on input "text" at bounding box center [354, 17] width 440 height 14
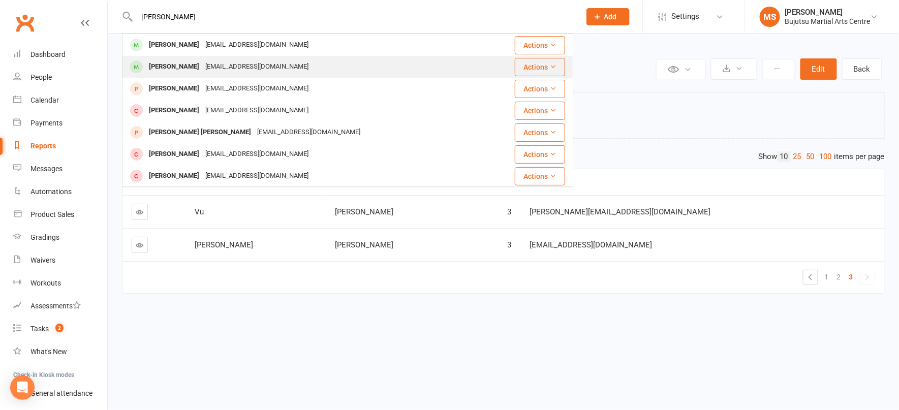
type input "[PERSON_NAME]"
click at [217, 65] on div "[EMAIL_ADDRESS][DOMAIN_NAME]" at bounding box center [256, 66] width 109 height 15
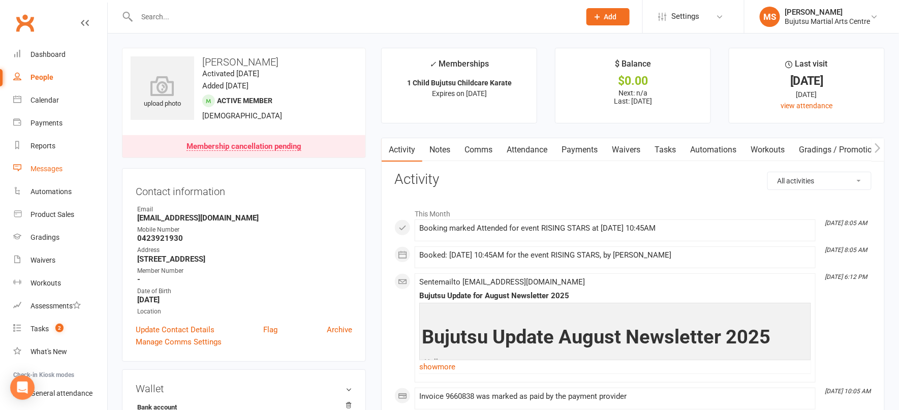
click at [63, 168] on link "Messages" at bounding box center [60, 169] width 94 height 23
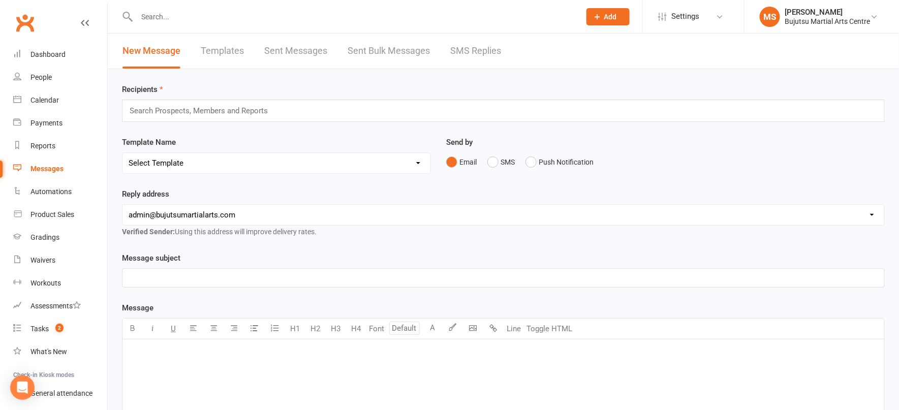
click at [155, 113] on input "text" at bounding box center [203, 110] width 149 height 13
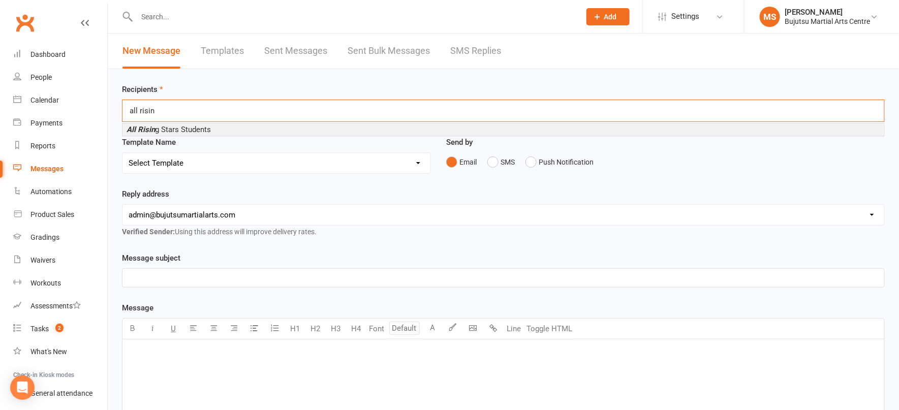
type input "all risin"
click at [163, 134] on li "All Risin g Stars Students" at bounding box center [503, 129] width 762 height 12
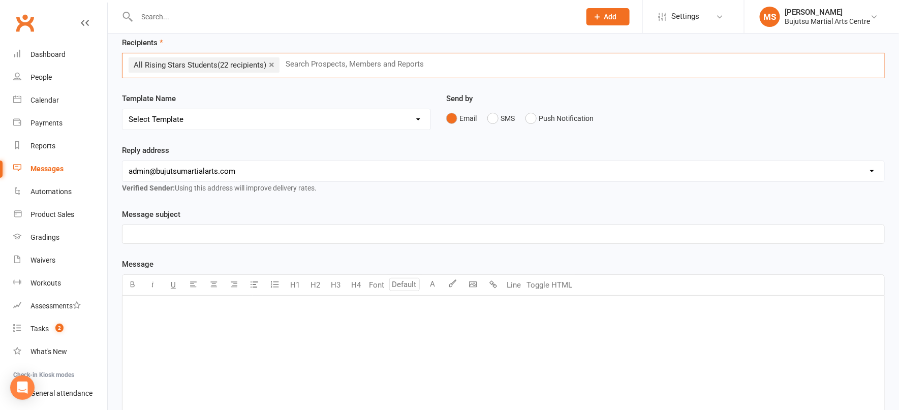
scroll to position [83, 0]
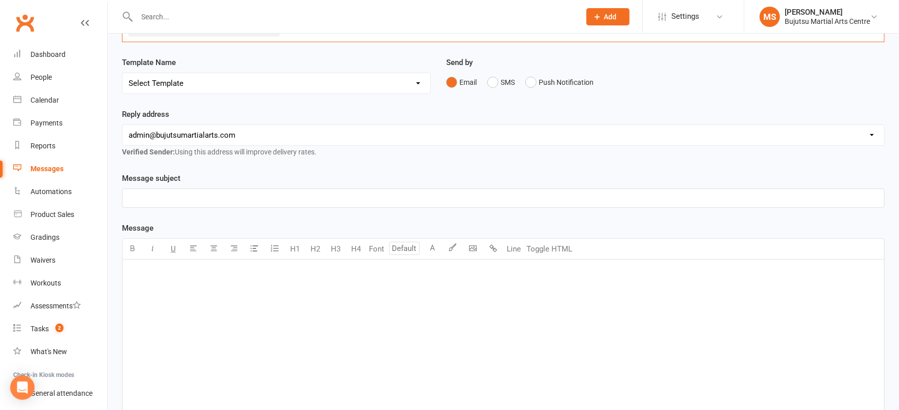
click at [170, 81] on select "Select Template [Email] Buddy Week [Email] Japan Karate Association Grading Adu…" at bounding box center [276, 83] width 308 height 20
select select "21"
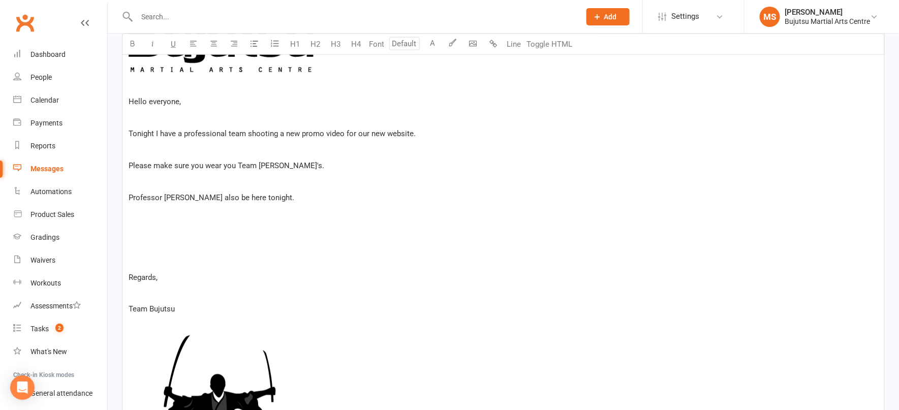
scroll to position [441, 0]
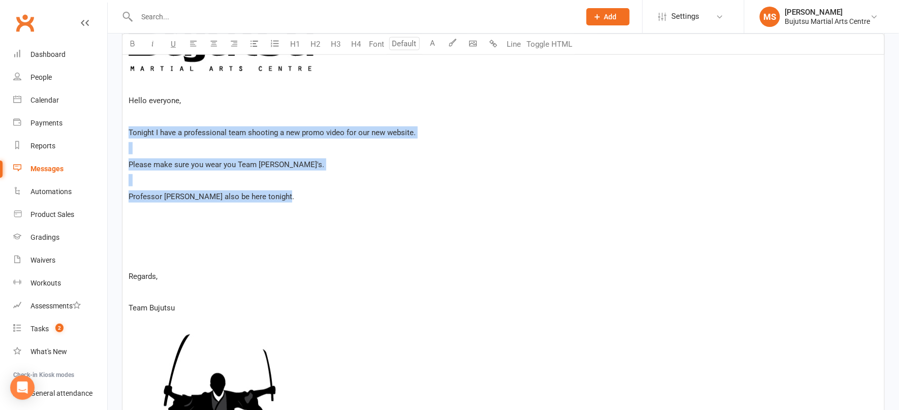
drag, startPoint x: 289, startPoint y: 197, endPoint x: 129, endPoint y: 132, distance: 172.8
click at [129, 132] on div "﻿ Hello everyone, Tonight I have a professional team shooting a new promo video…" at bounding box center [503, 236] width 762 height 670
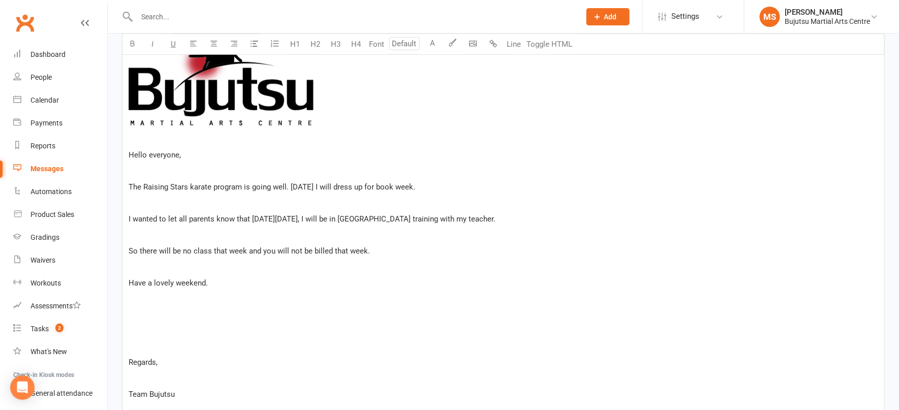
scroll to position [389, 0]
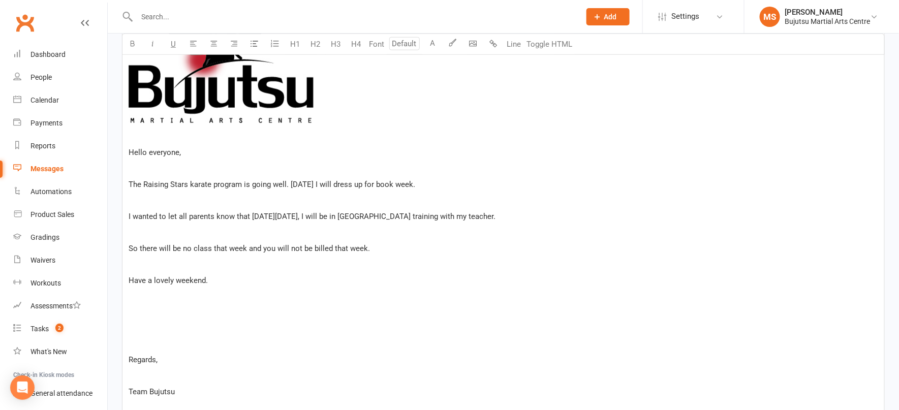
click at [169, 301] on div "﻿ Hello everyone, The Raising Stars karate program is going well. [DATE] I will…" at bounding box center [503, 304] width 762 height 702
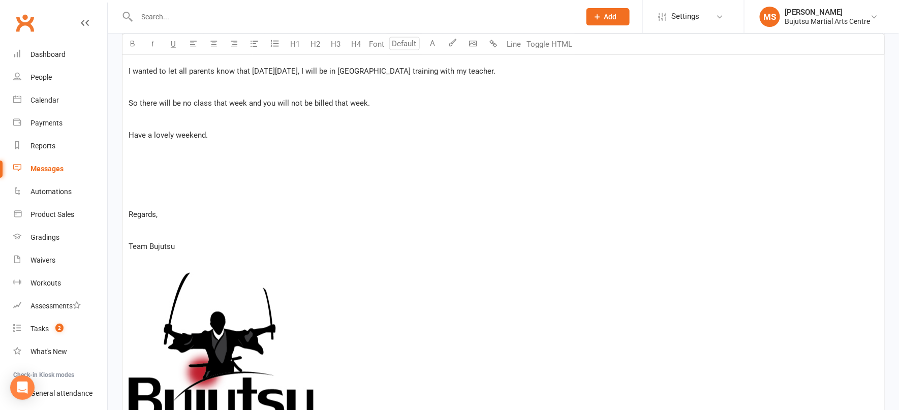
scroll to position [536, 0]
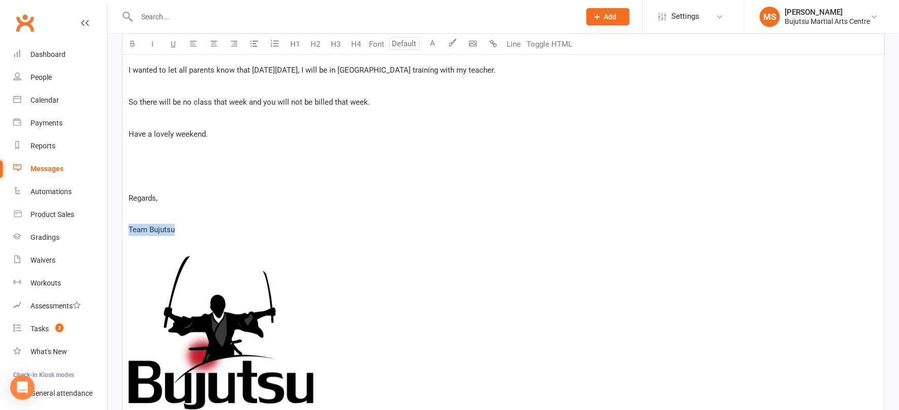
drag, startPoint x: 183, startPoint y: 230, endPoint x: 126, endPoint y: 226, distance: 57.0
click at [126, 226] on div "﻿ Hello everyone, The Raising Stars karate program is going well. [DATE] I will…" at bounding box center [503, 150] width 762 height 686
click at [176, 290] on img at bounding box center [221, 337] width 185 height 163
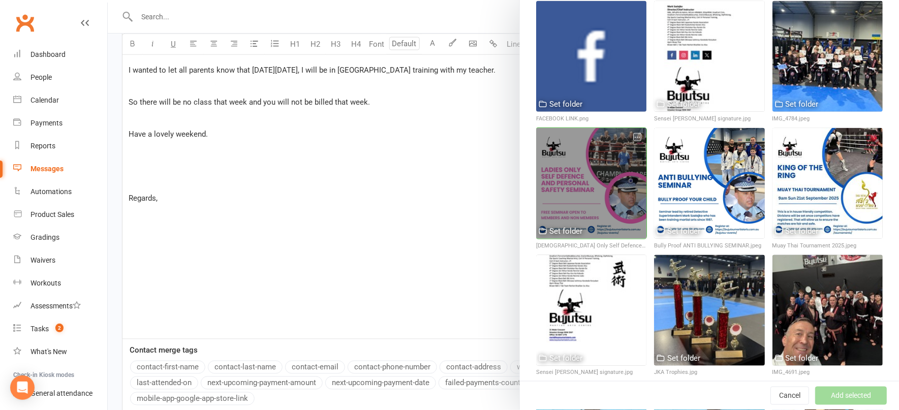
scroll to position [397, 0]
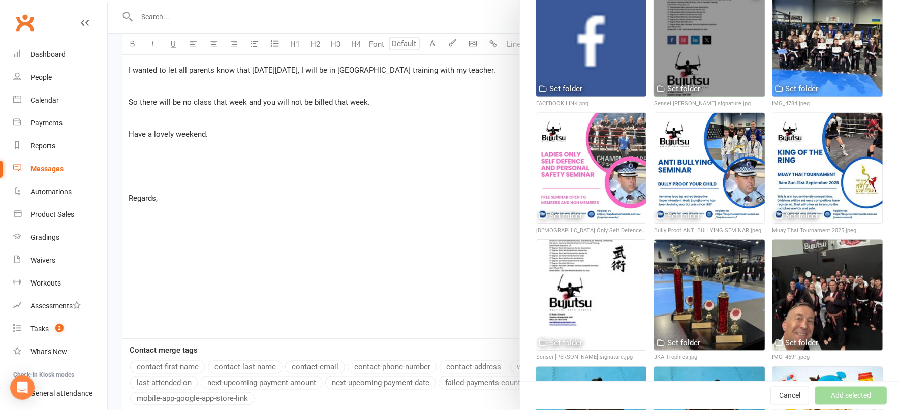
click at [707, 78] on div at bounding box center [709, 41] width 110 height 110
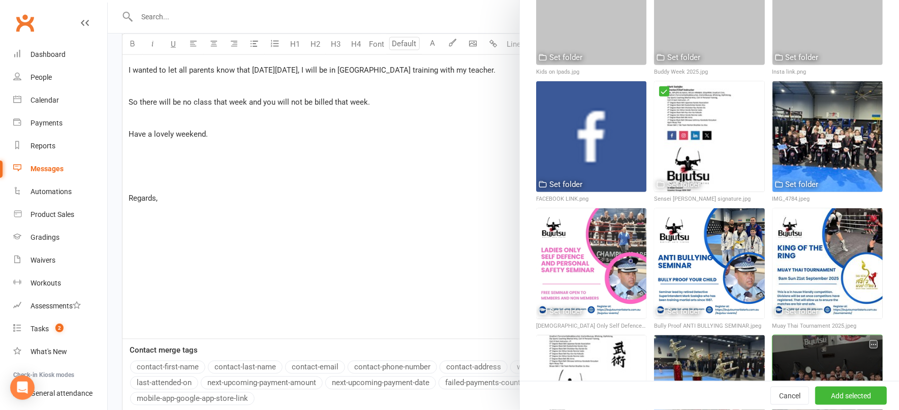
scroll to position [301, 0]
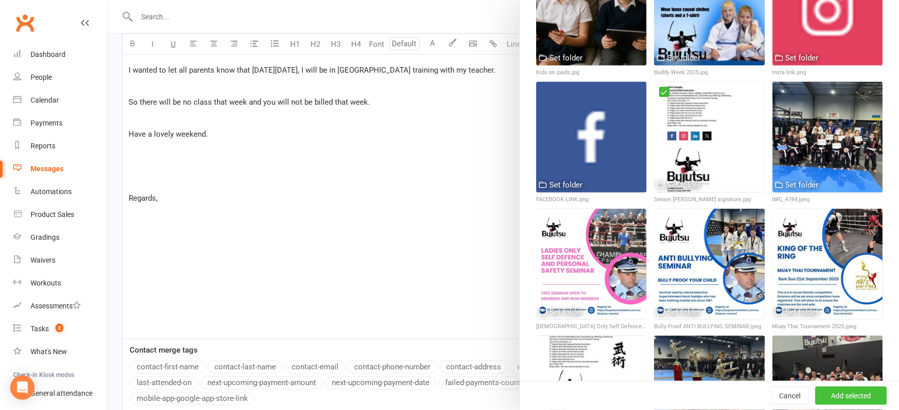
click at [850, 394] on button "Add selected" at bounding box center [851, 396] width 72 height 18
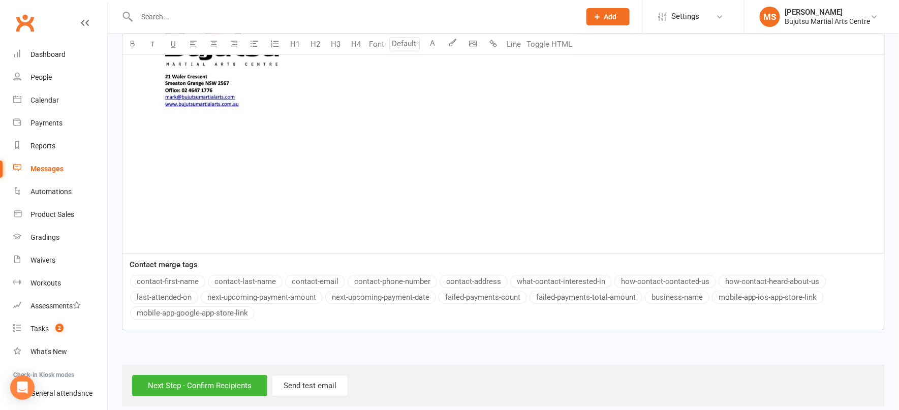
scroll to position [1074, 0]
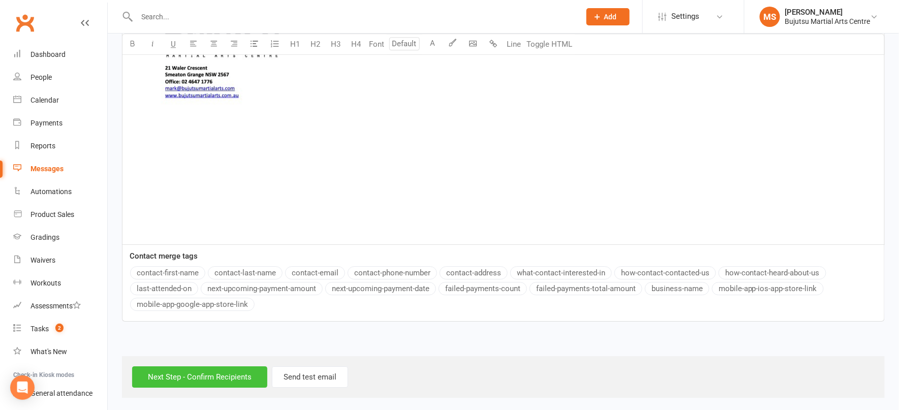
click at [251, 373] on input "Next Step - Confirm Recipients" at bounding box center [199, 376] width 135 height 21
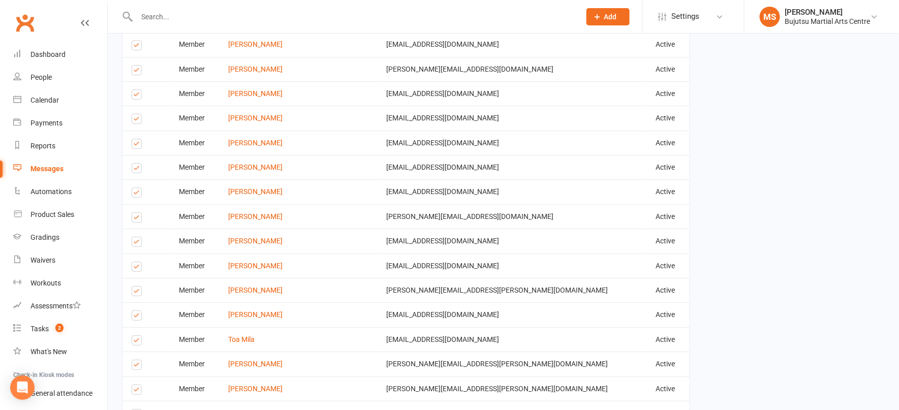
scroll to position [1435, 0]
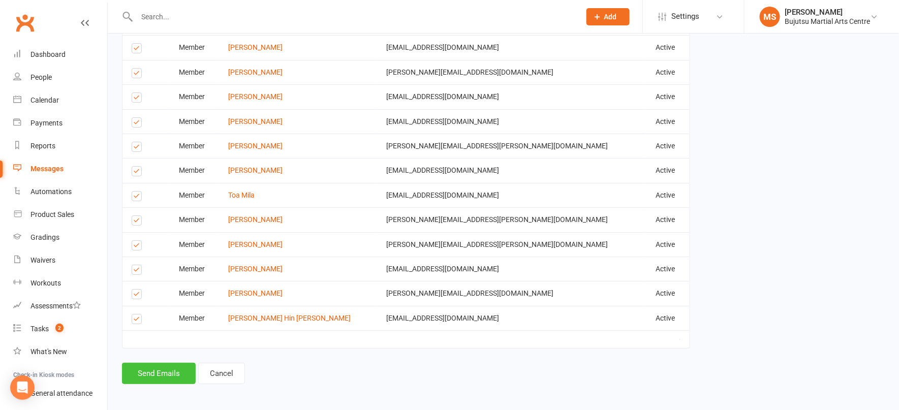
click at [175, 367] on button "Send Emails" at bounding box center [159, 373] width 74 height 21
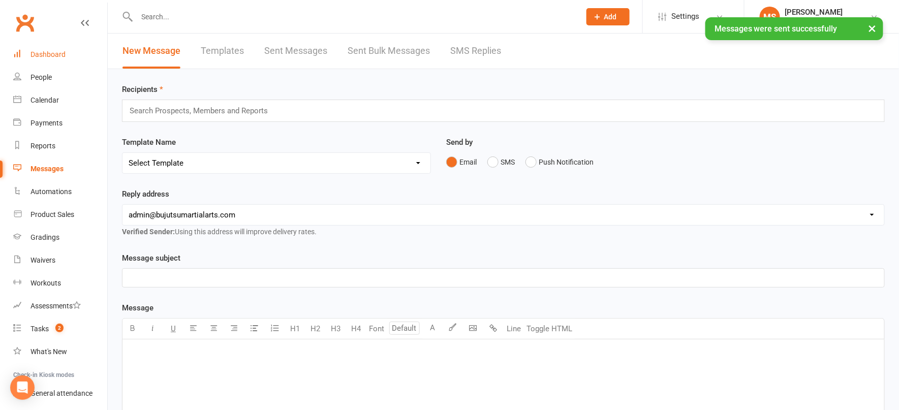
click at [57, 56] on div "Dashboard" at bounding box center [47, 54] width 35 height 8
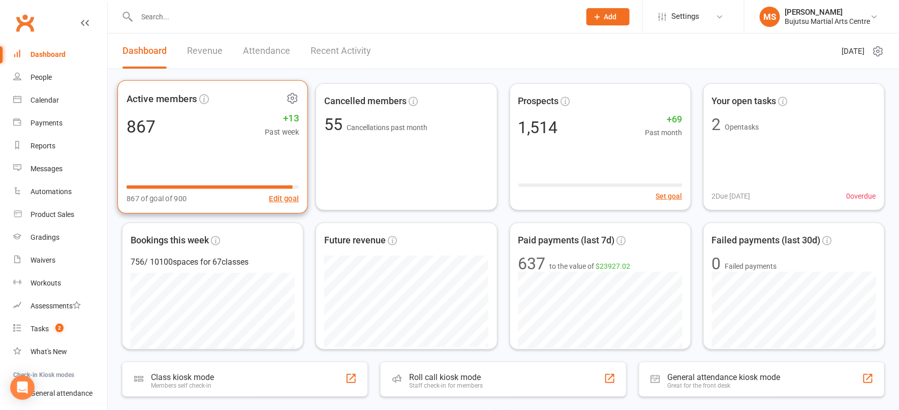
click at [247, 165] on div "Active members 867 +13 Past week 867 of goal of 900 Edit goal" at bounding box center [212, 147] width 191 height 134
